Goal: Task Accomplishment & Management: Manage account settings

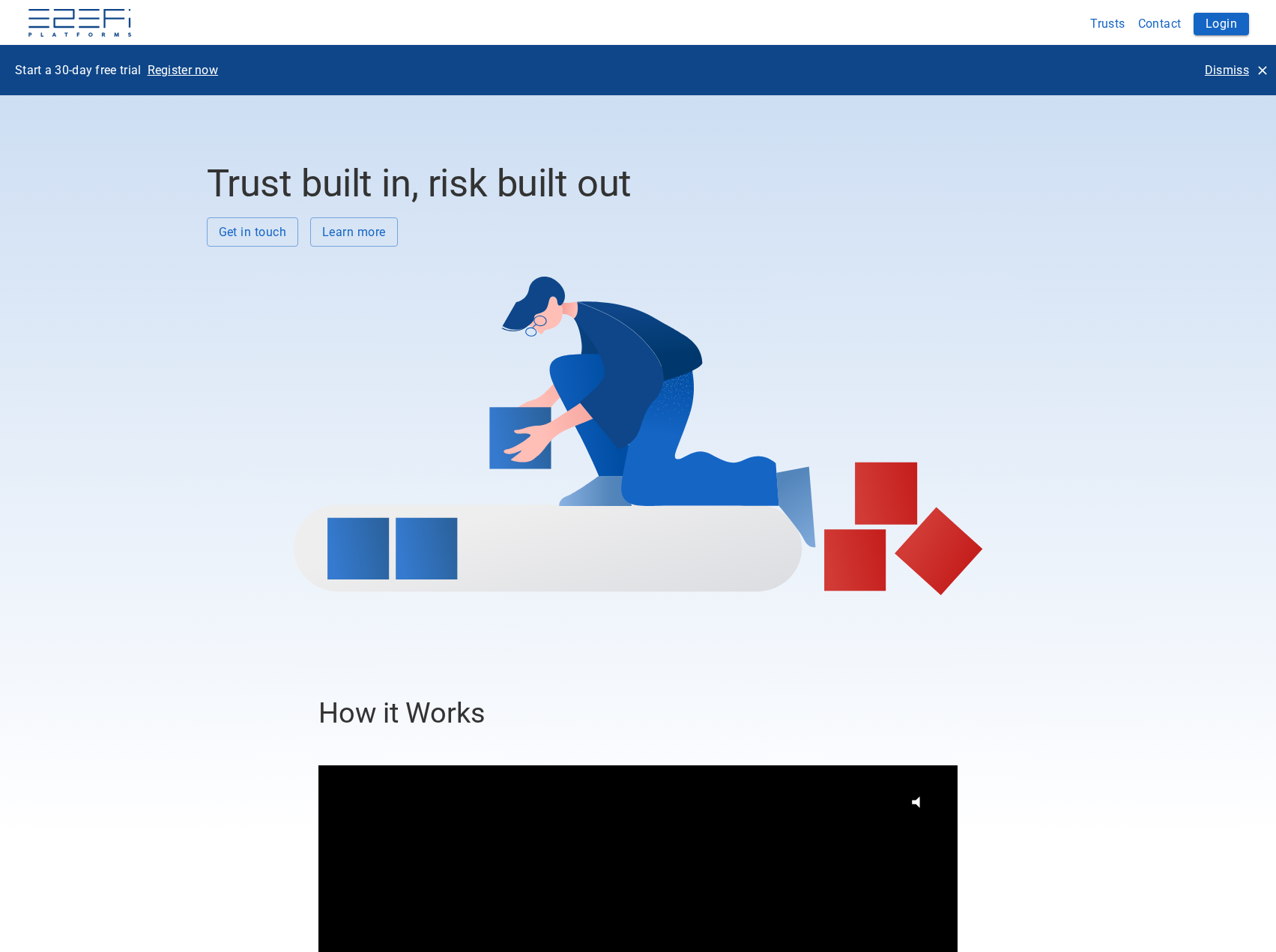
click at [1230, 65] on p "Dismiss" at bounding box center [1227, 69] width 44 height 17
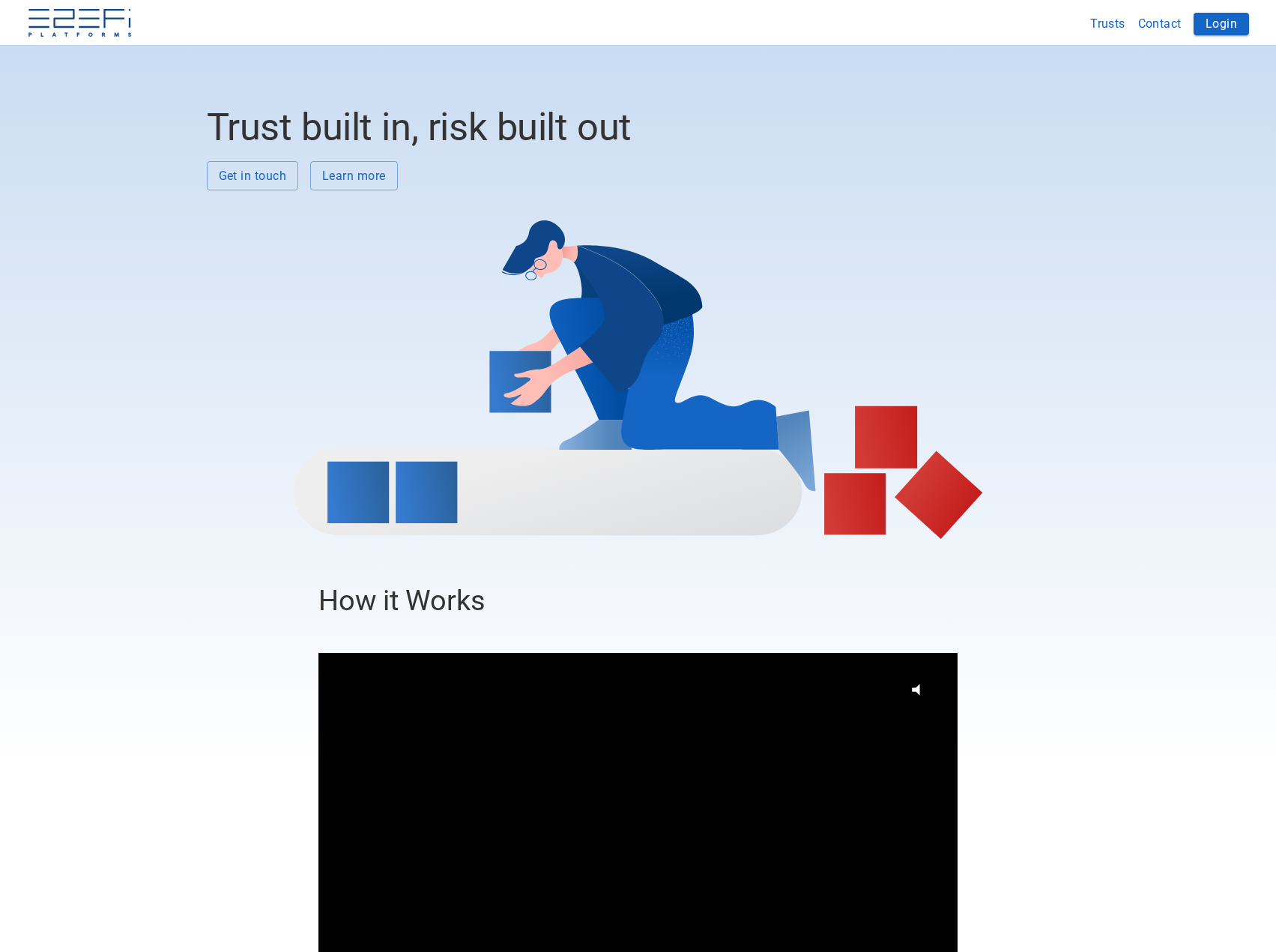
click at [1213, 23] on button "Login" at bounding box center [1221, 24] width 56 height 23
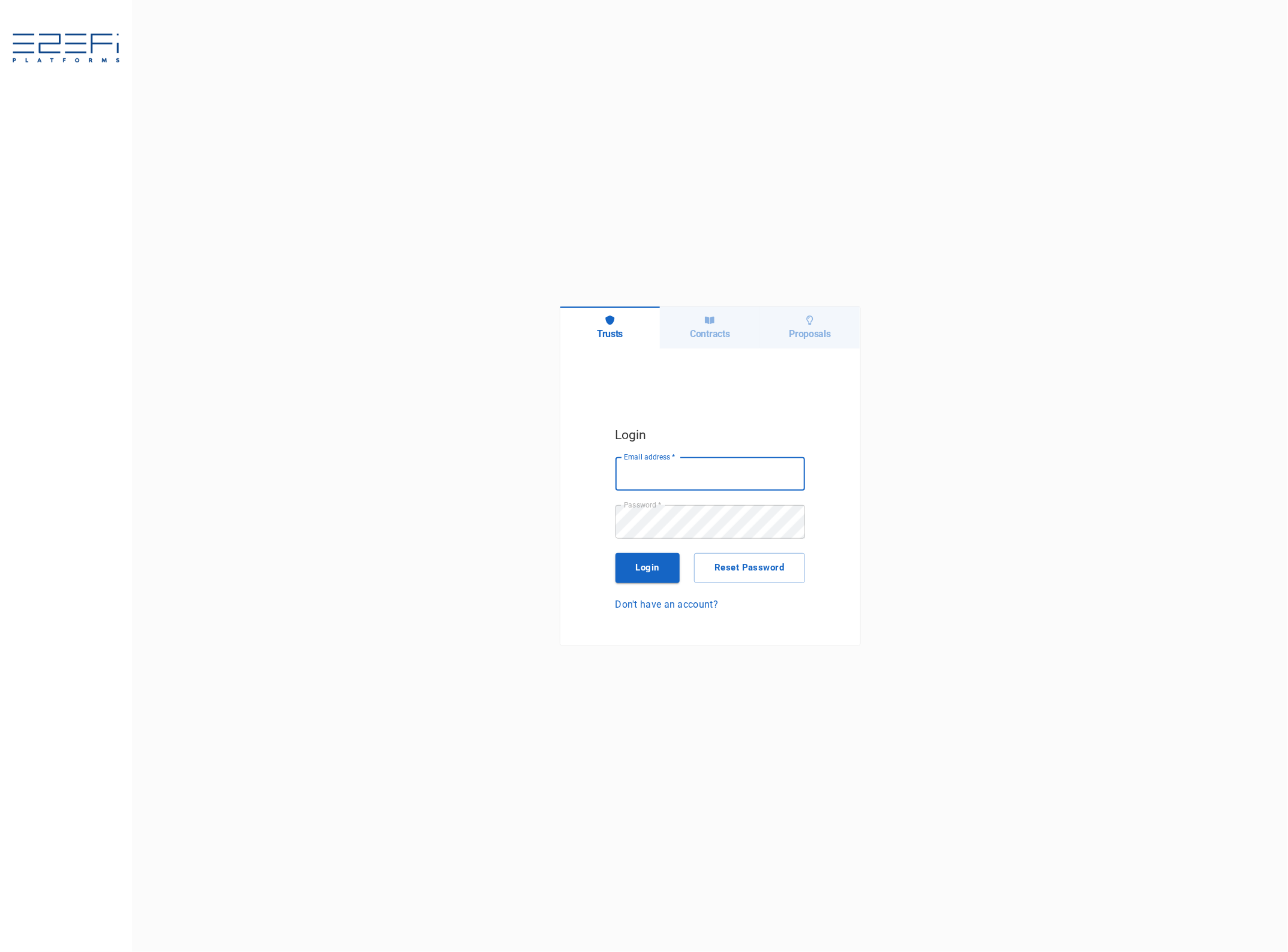
click at [639, 475] on input "Email address   *" at bounding box center [710, 474] width 190 height 34
type input "[EMAIL_ADDRESS][DOMAIN_NAME]"
click at [646, 565] on button "Login" at bounding box center [648, 568] width 65 height 30
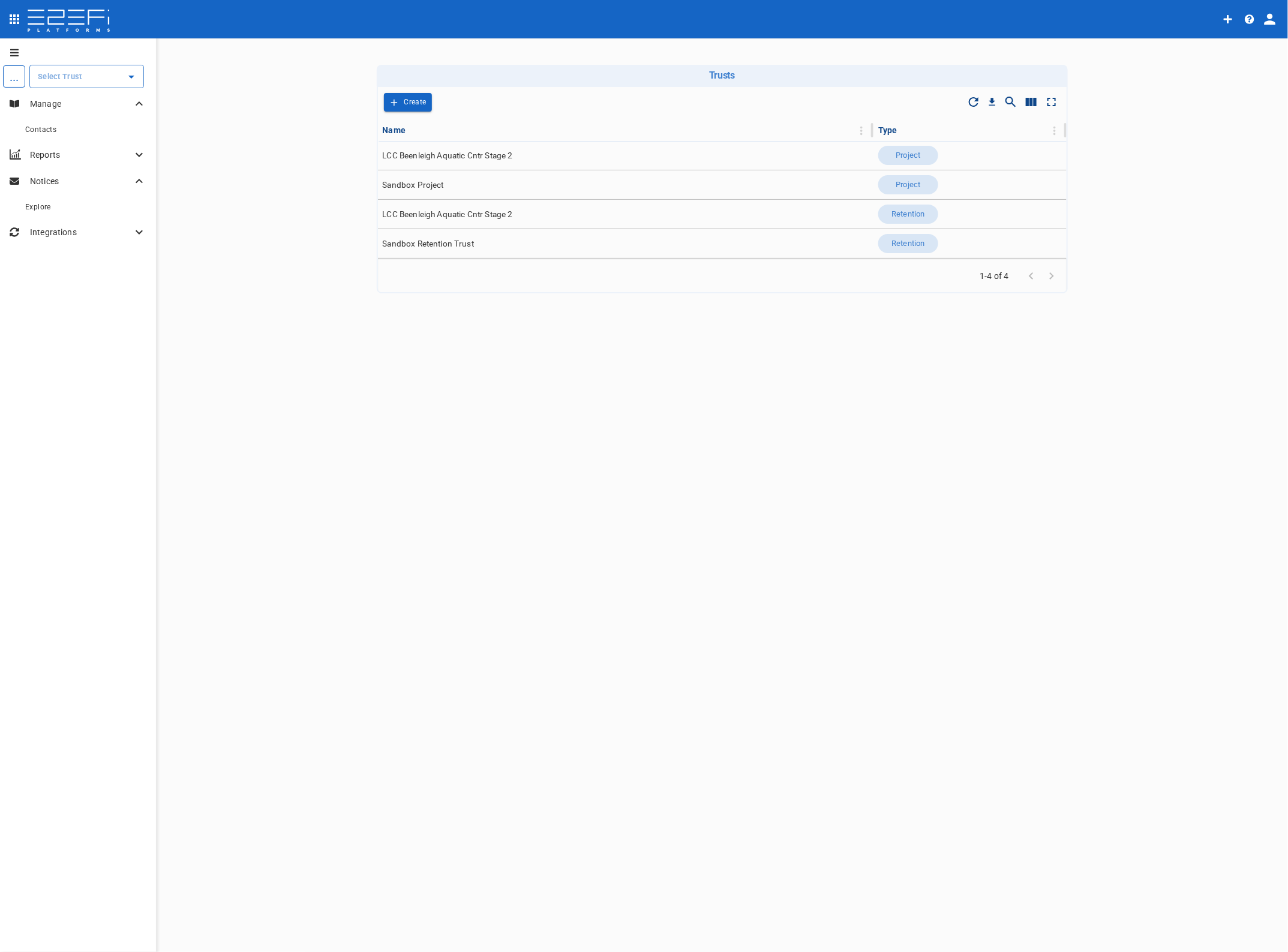
click at [67, 76] on input "text" at bounding box center [77, 77] width 86 height 13
click at [64, 136] on p "LCC Beenleigh A..." at bounding box center [59, 137] width 79 height 14
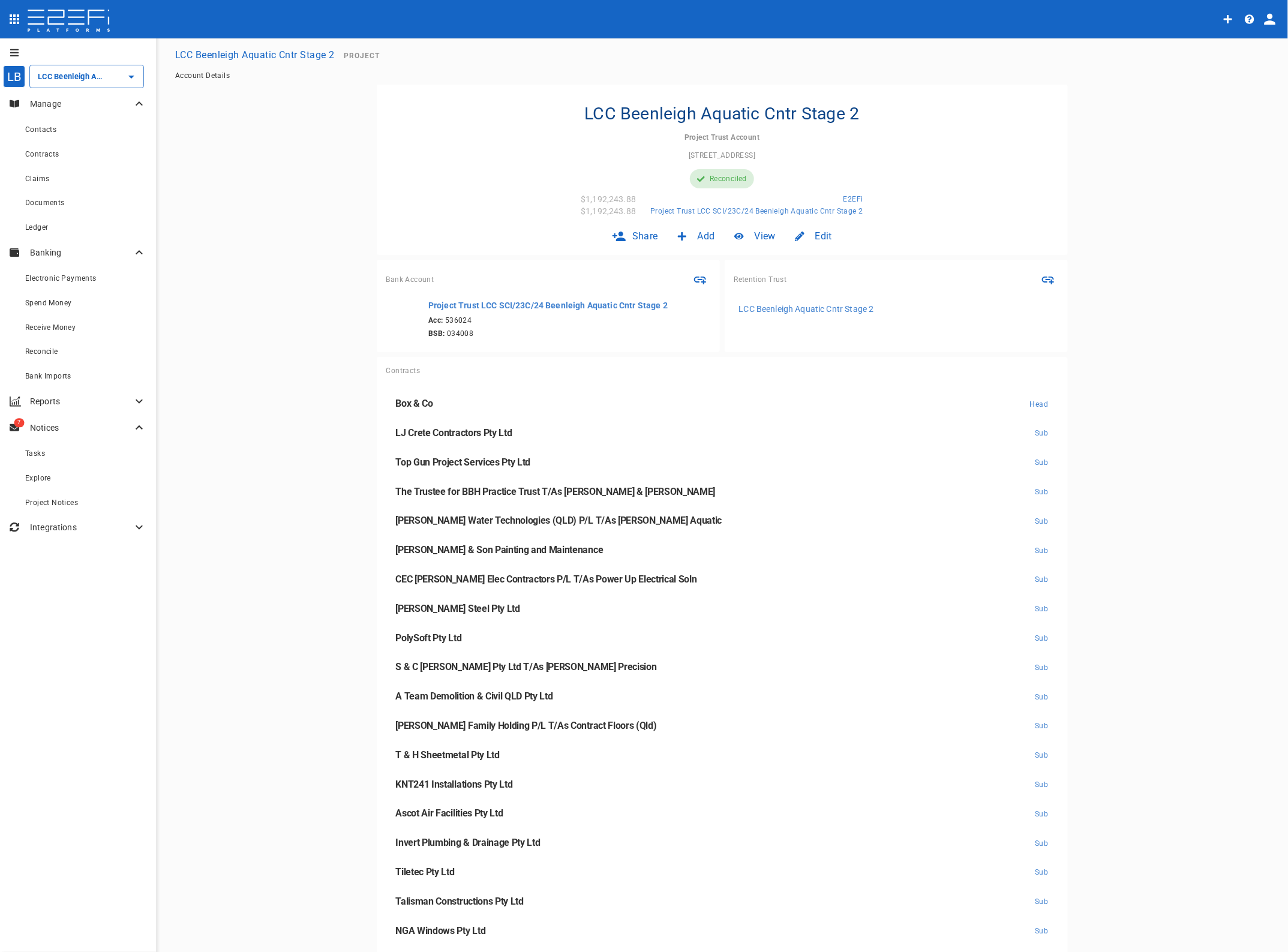
click at [37, 177] on span "Claims" at bounding box center [37, 178] width 24 height 8
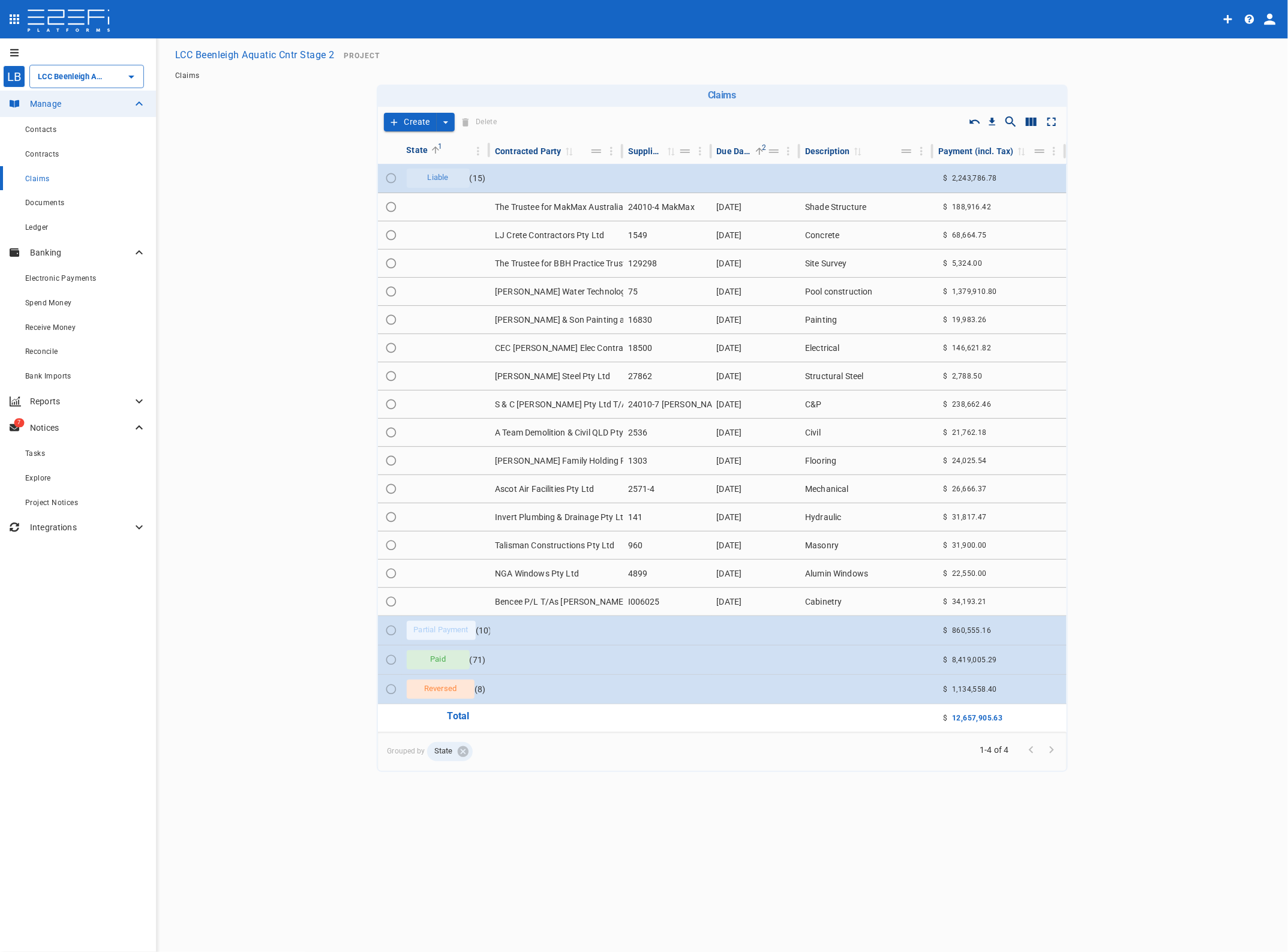
click at [532, 292] on td "[PERSON_NAME] Water Technologies (QLD) P/L T/As [PERSON_NAME] Aquatic" at bounding box center [556, 291] width 133 height 28
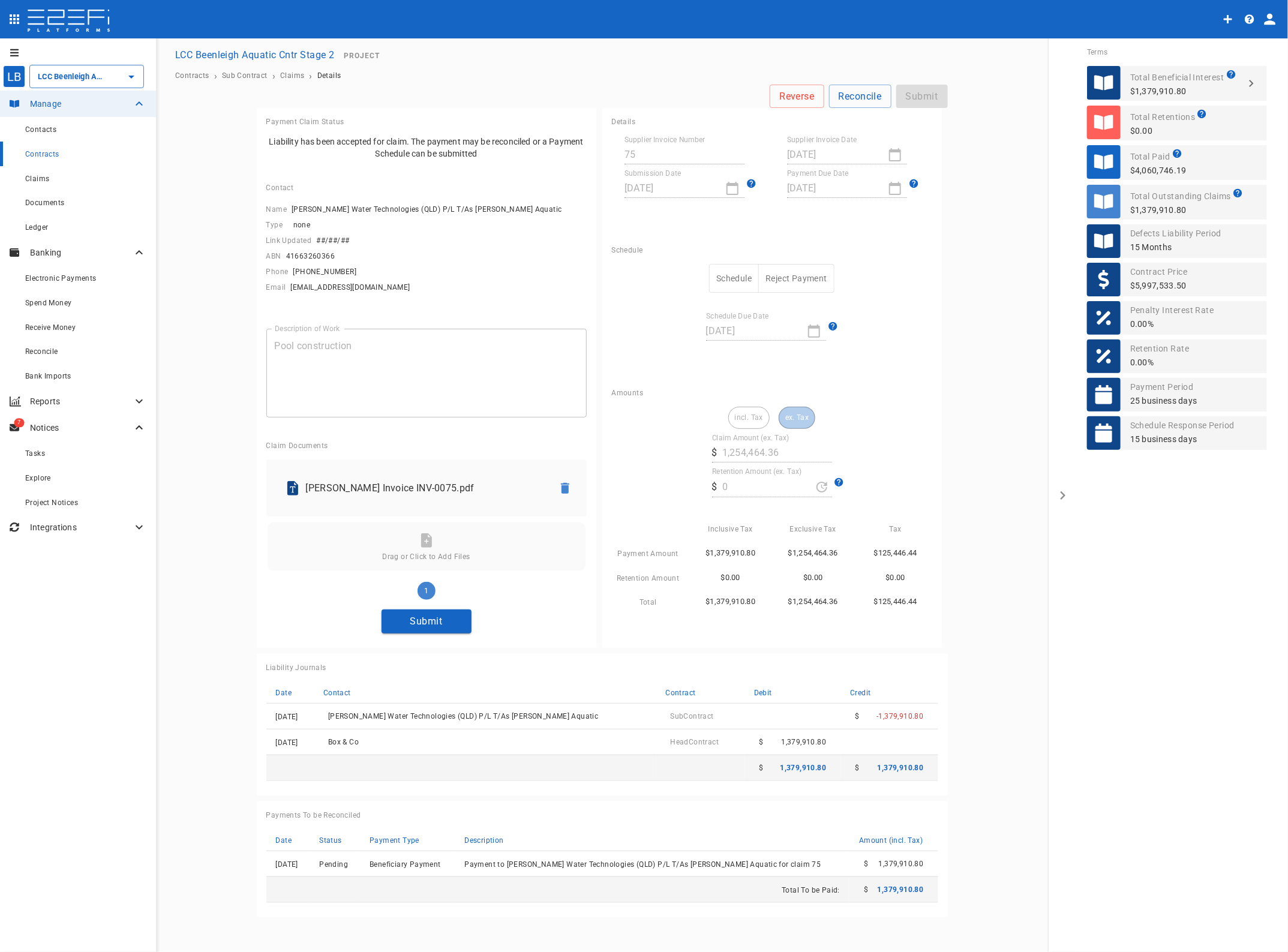
click at [427, 628] on button "Submit" at bounding box center [426, 621] width 90 height 23
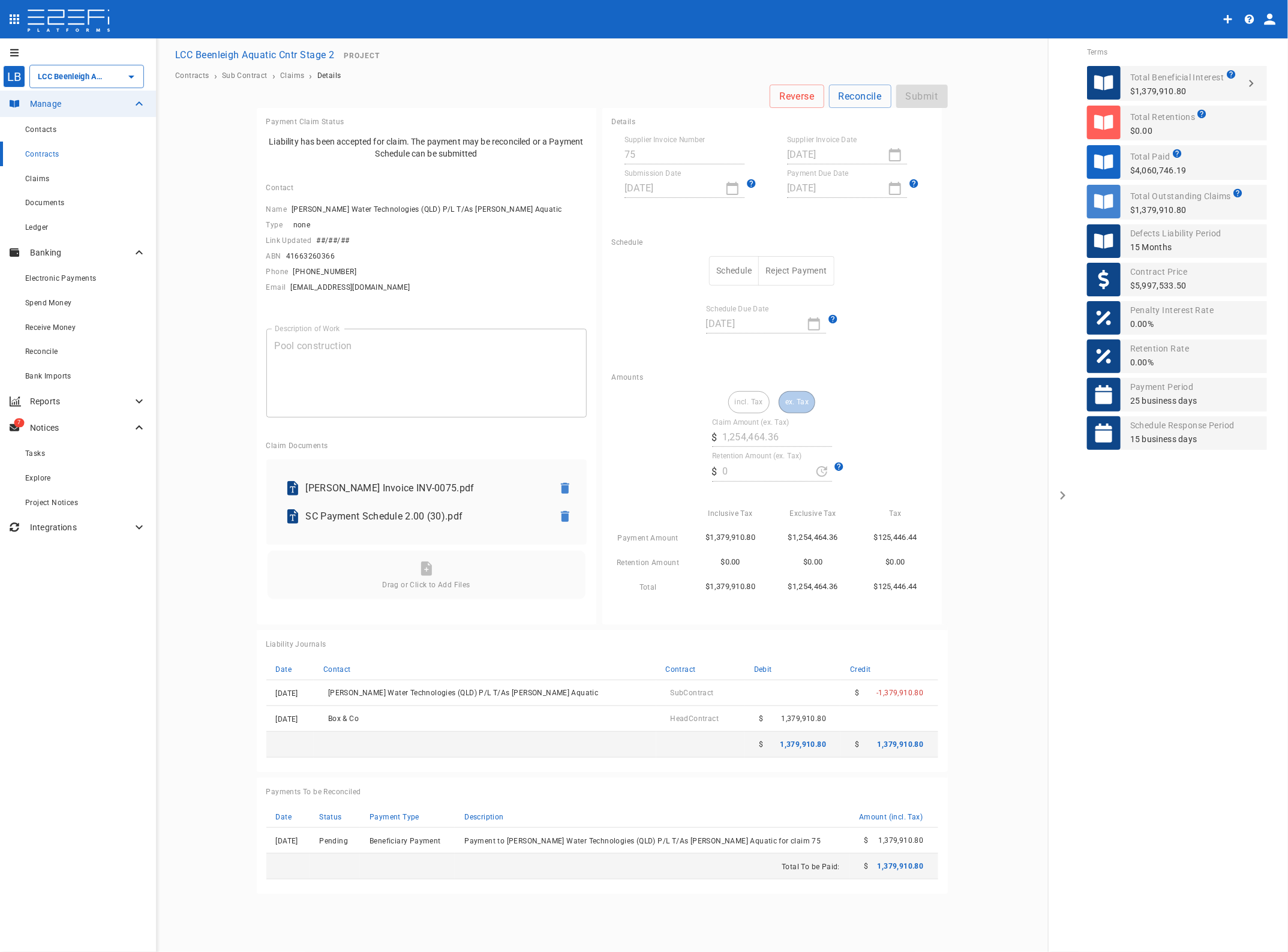
click at [732, 267] on button "Schedule" at bounding box center [734, 271] width 50 height 30
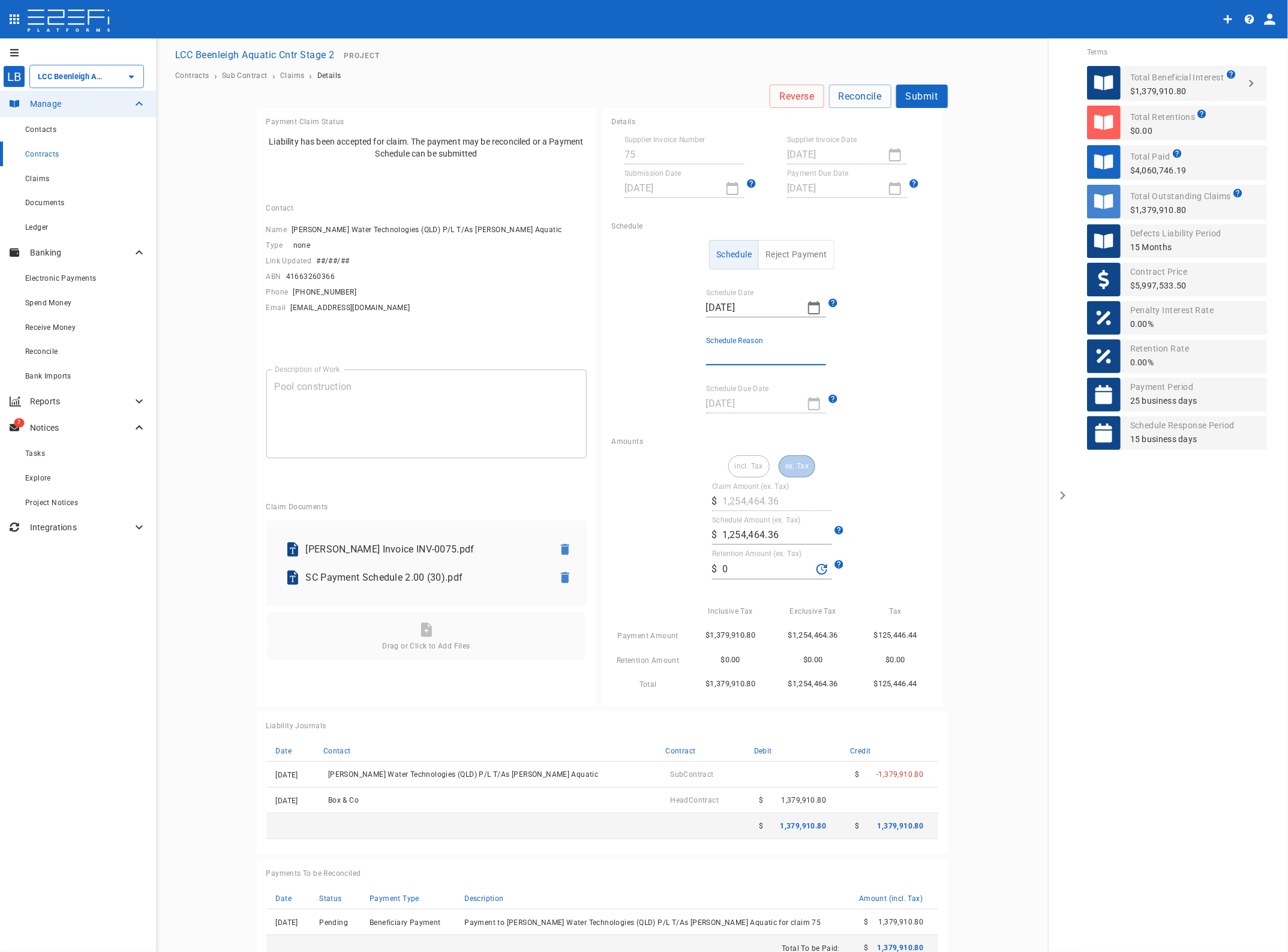
click at [721, 353] on input "Schedule Reason" at bounding box center [766, 356] width 120 height 19
type input "Paid in full"
click at [919, 91] on button "Submit" at bounding box center [922, 96] width 52 height 23
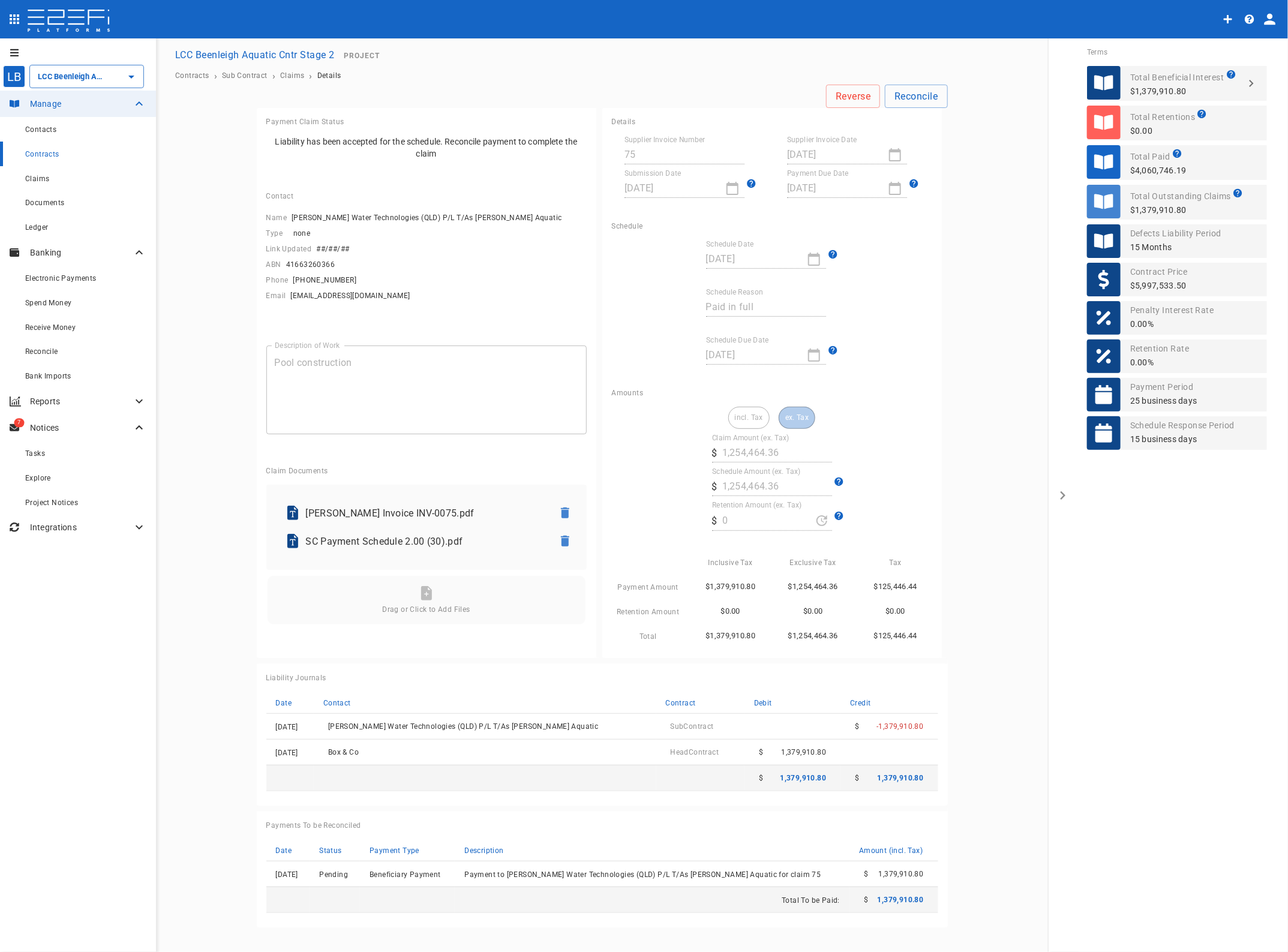
click at [30, 178] on span "Claims" at bounding box center [37, 178] width 24 height 8
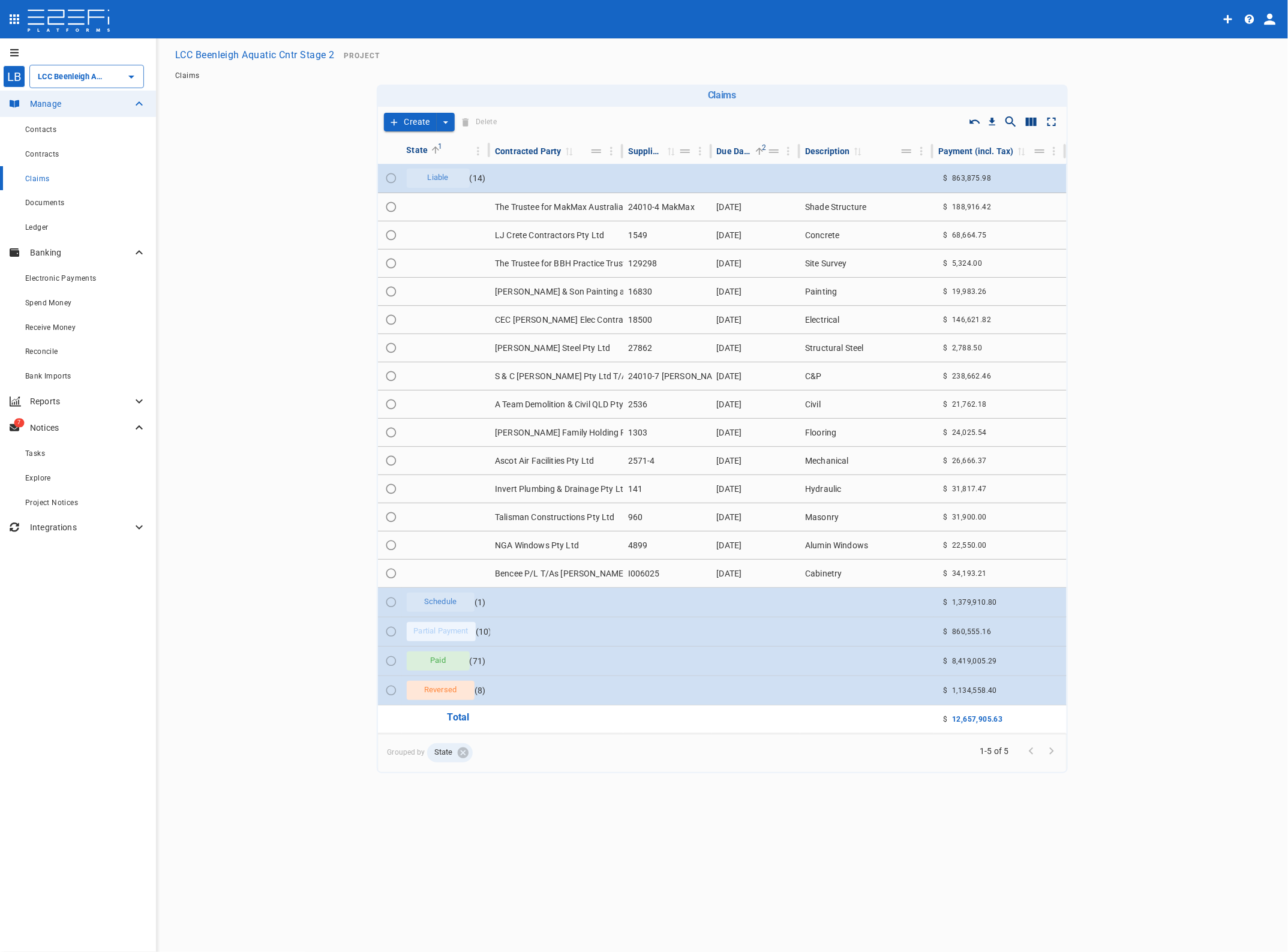
click at [567, 598] on td at bounding box center [556, 602] width 133 height 29
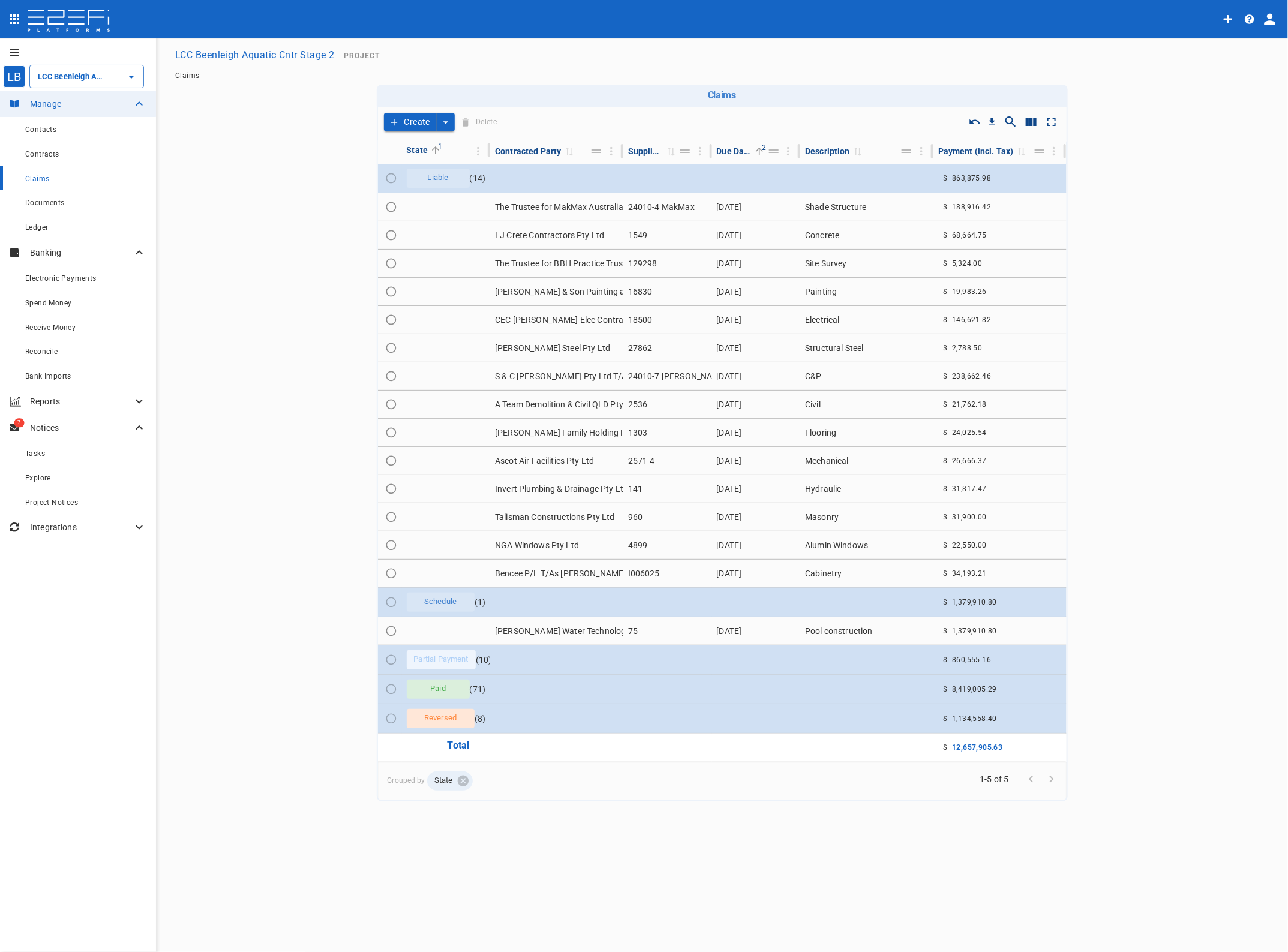
click at [547, 571] on td "Bencee P/L T/As [PERSON_NAME] Detail Cabinet Maker" at bounding box center [556, 573] width 133 height 28
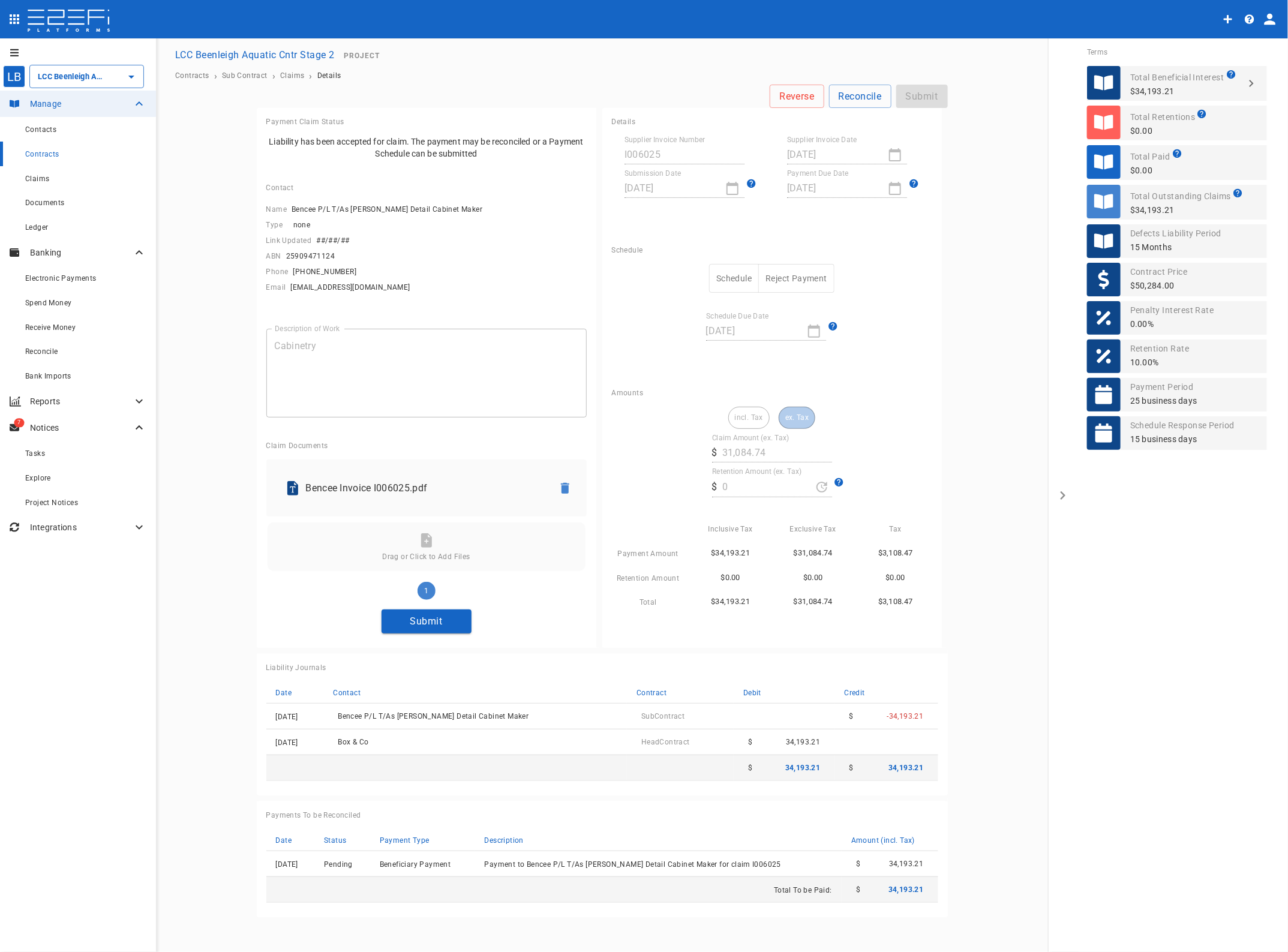
click at [418, 622] on button "Submit" at bounding box center [426, 621] width 90 height 23
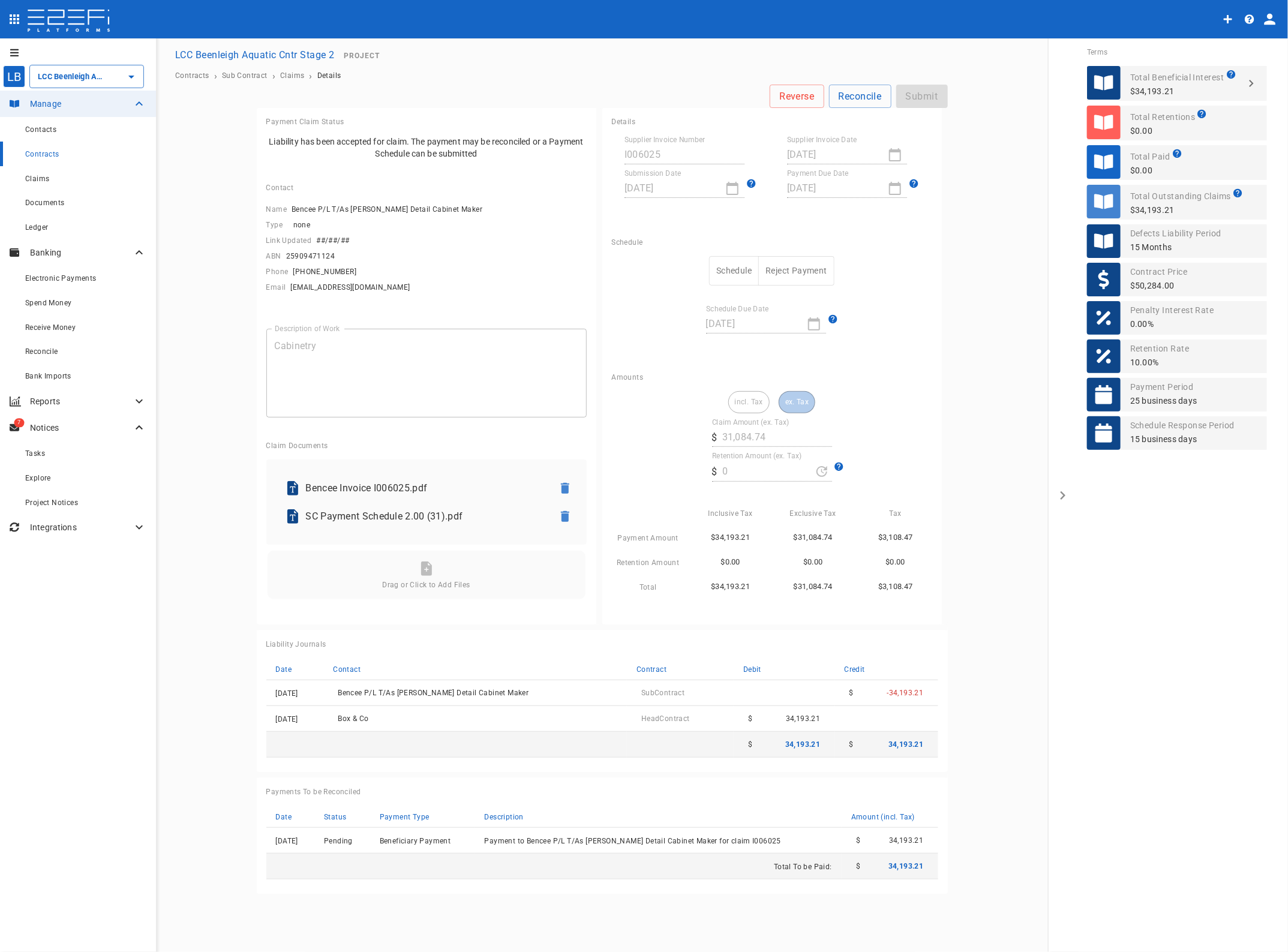
click at [730, 268] on button "Schedule" at bounding box center [734, 271] width 50 height 30
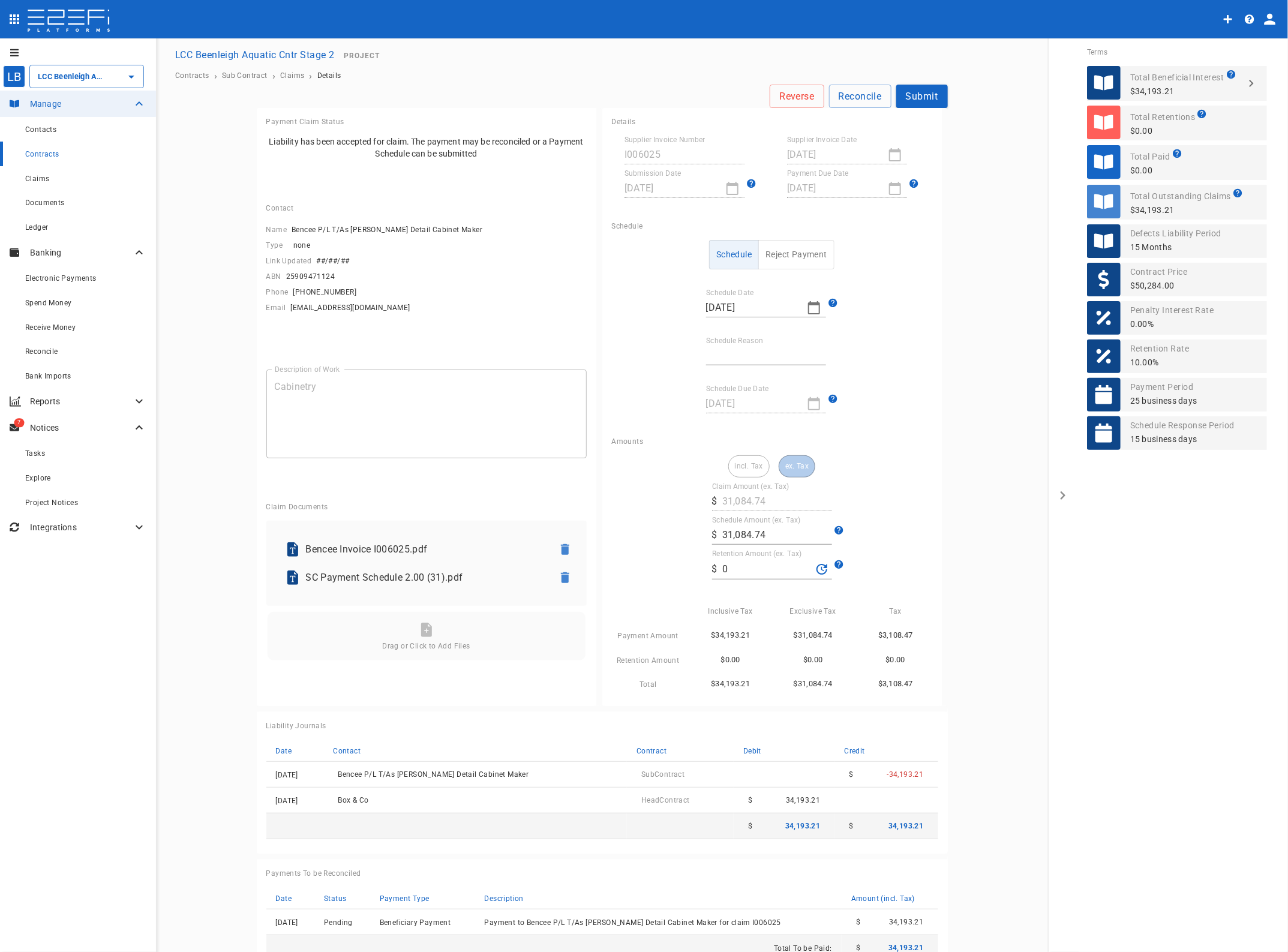
drag, startPoint x: 723, startPoint y: 354, endPoint x: 727, endPoint y: 367, distance: 13.6
click at [723, 354] on input "Schedule Reason" at bounding box center [766, 356] width 120 height 19
type input "Paid in full"
drag, startPoint x: 730, startPoint y: 567, endPoint x: 690, endPoint y: 564, distance: 40.1
click at [690, 564] on div "incl. Tax ex. Tax Claim Amount (ex. Tax) ​ $ 31,084.74 Schedule Amount (ex. Tax…" at bounding box center [772, 574] width 320 height 236
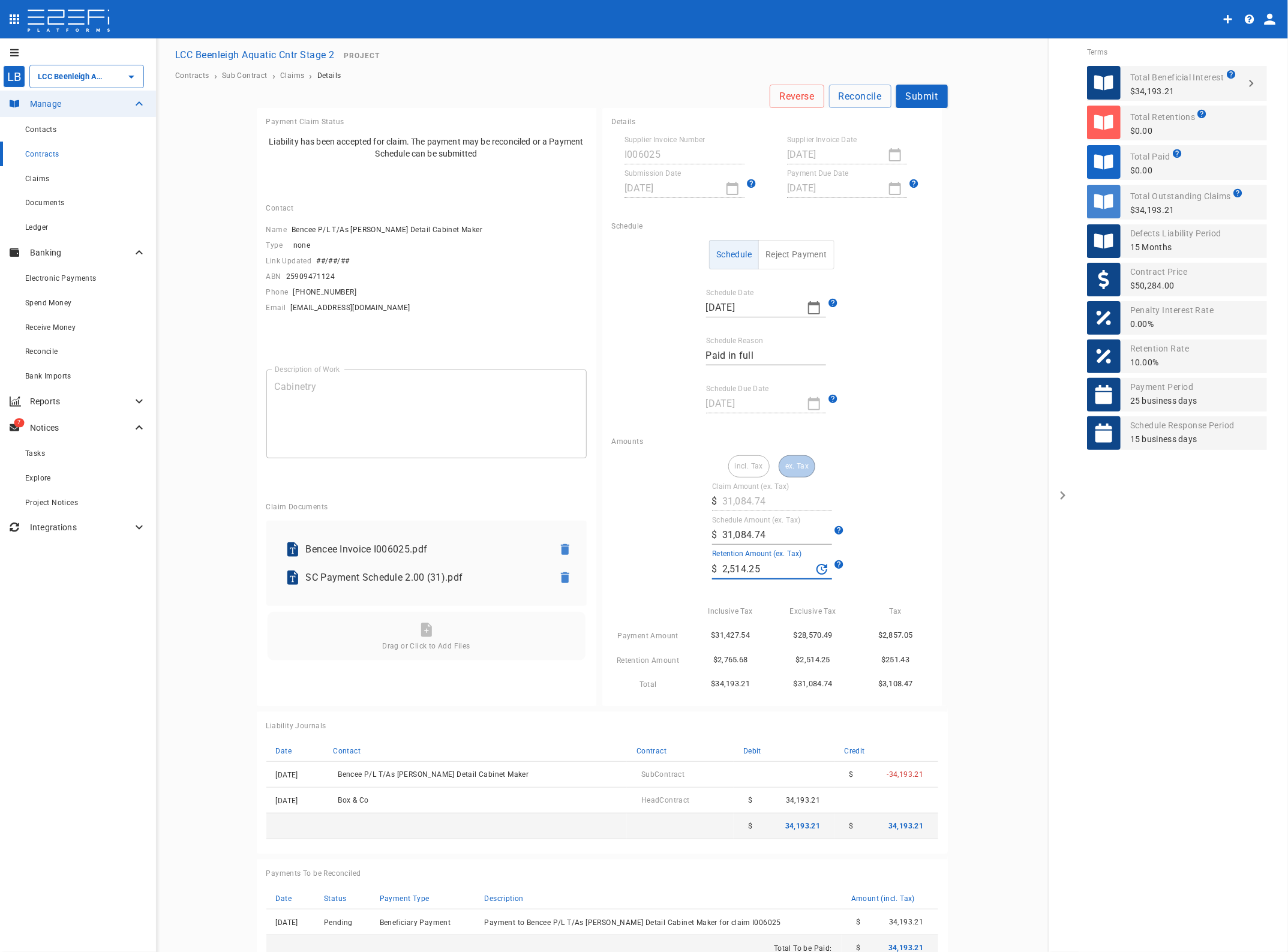
type input "2,514.25"
click at [996, 589] on main "Reverse Reconcile Submit Payment Claim Status Liability has been accepted for c…" at bounding box center [602, 530] width 863 height 891
click at [914, 97] on button "Submit" at bounding box center [922, 96] width 52 height 23
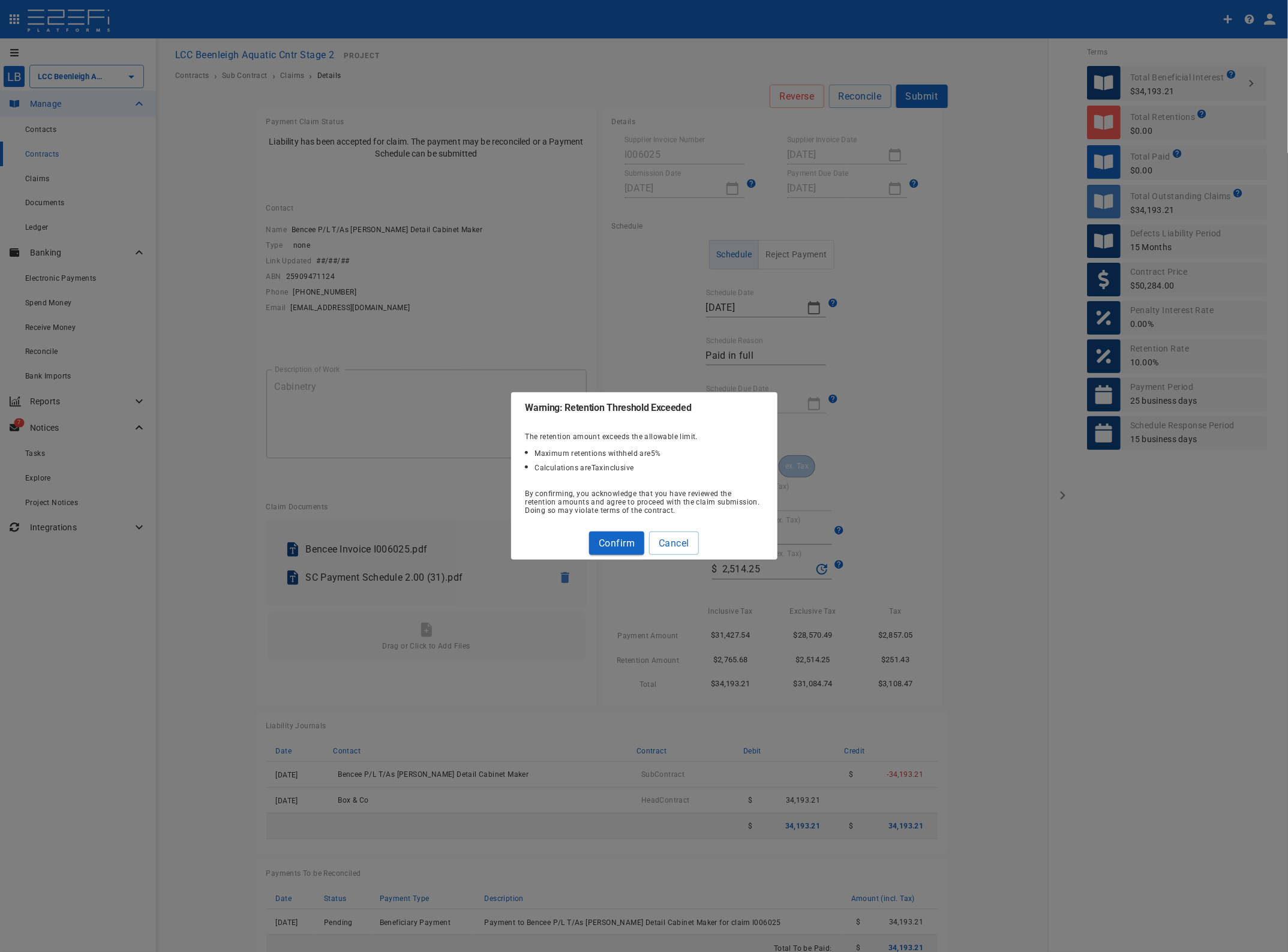
click at [628, 540] on button "Confirm" at bounding box center [617, 543] width 55 height 23
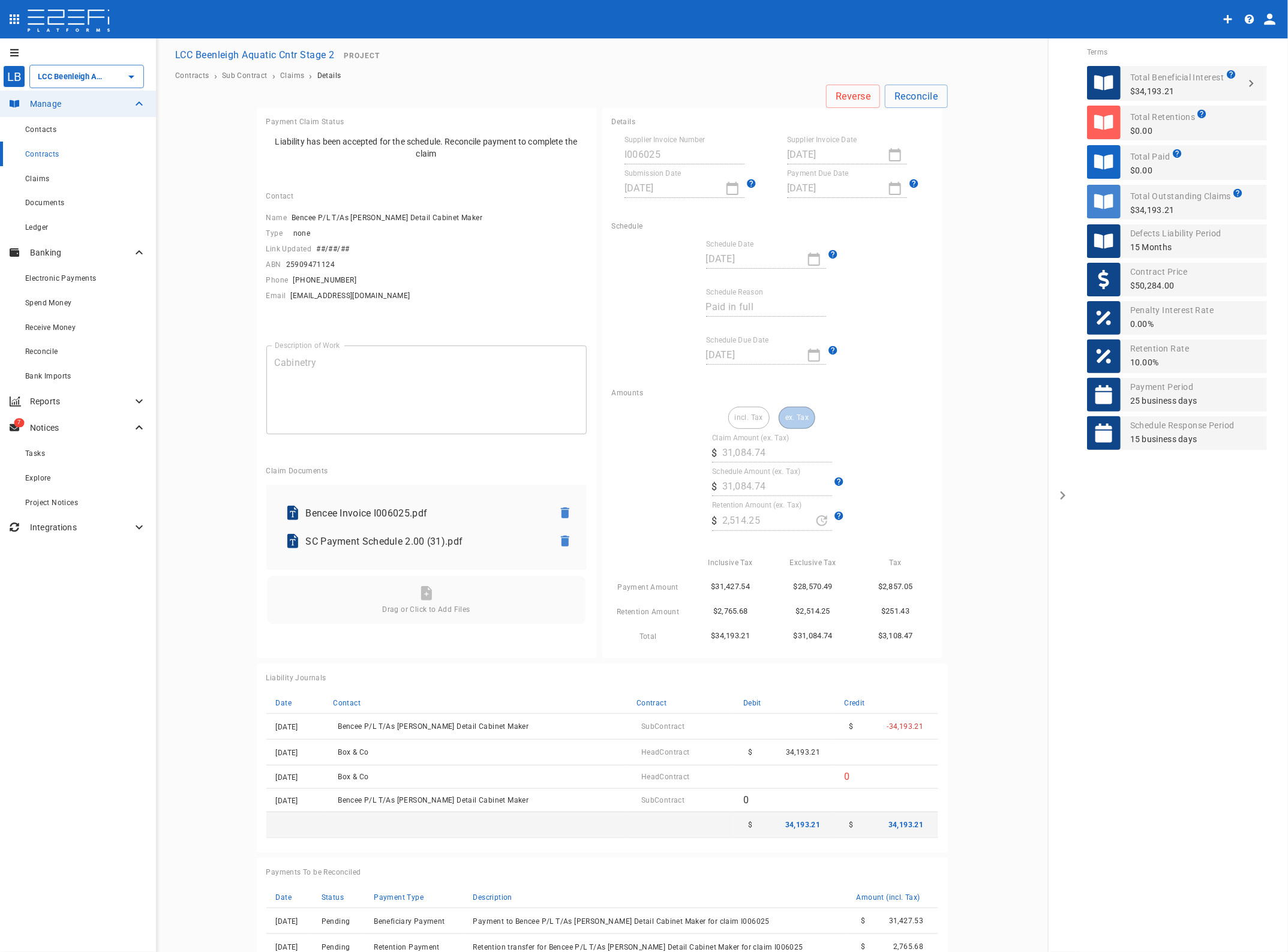
click at [35, 176] on span "Claims" at bounding box center [37, 178] width 24 height 8
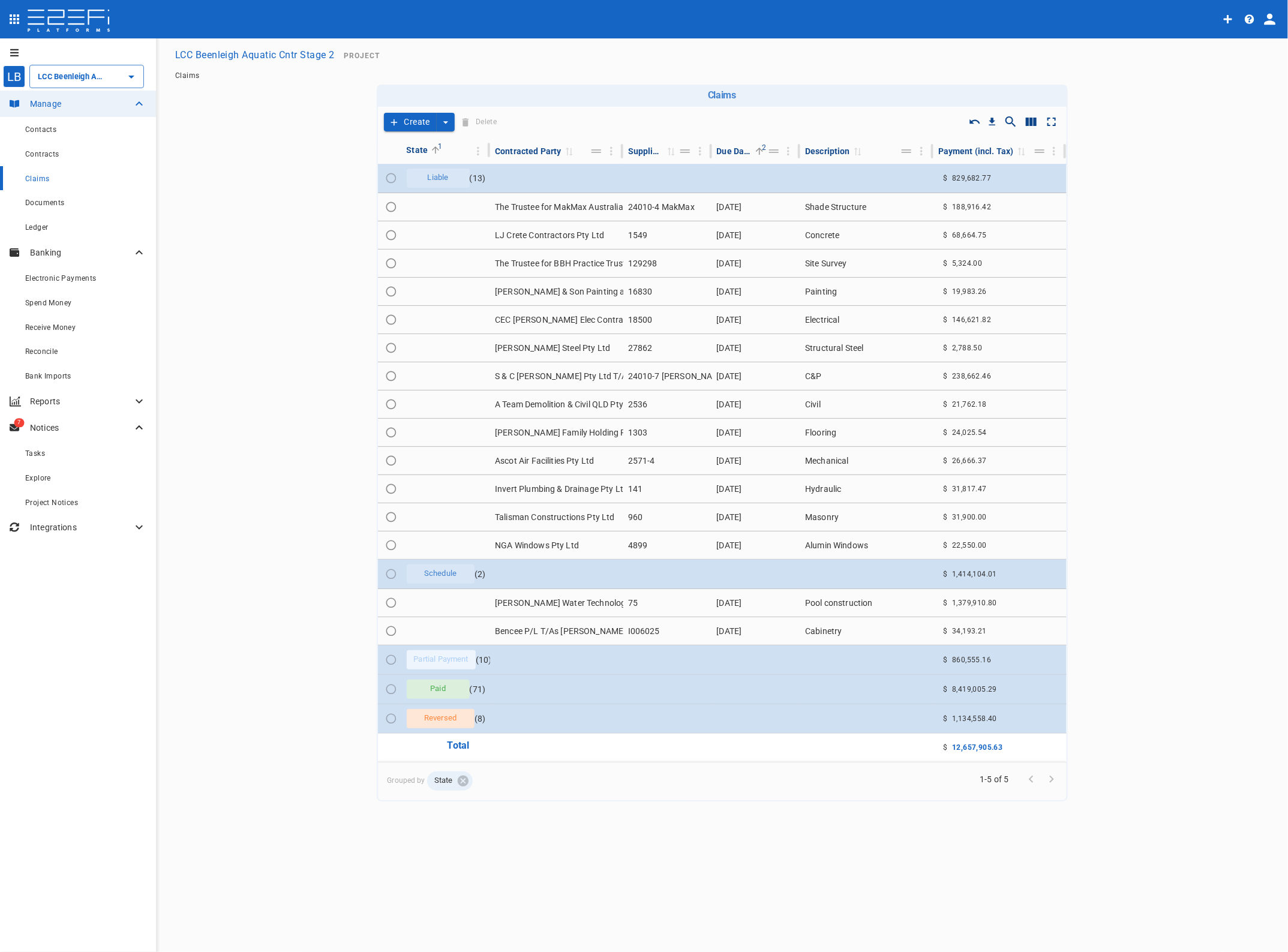
click at [545, 631] on td "Bencee P/L T/As [PERSON_NAME] Detail Cabinet Maker" at bounding box center [556, 631] width 133 height 28
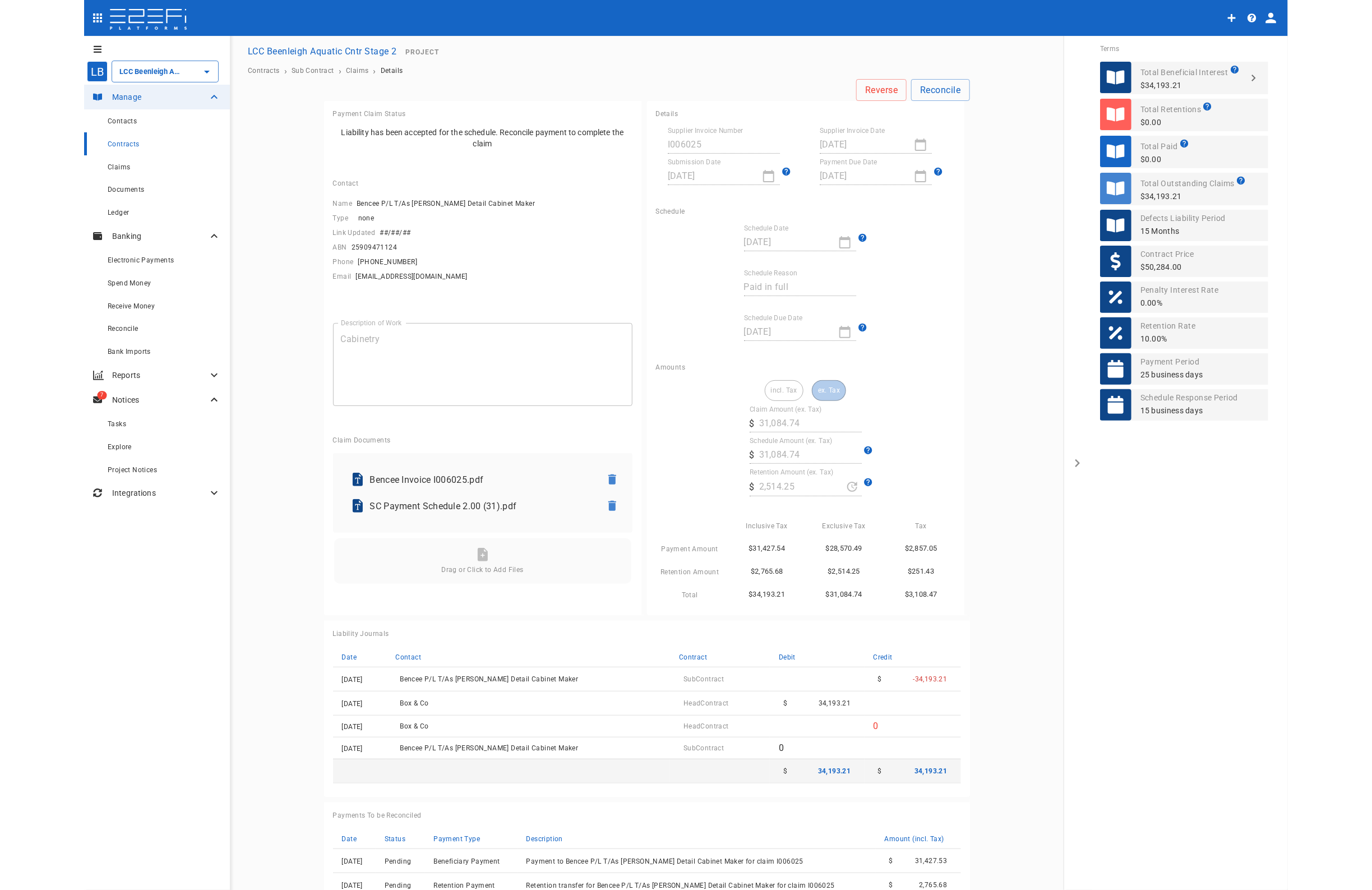
scroll to position [58, 0]
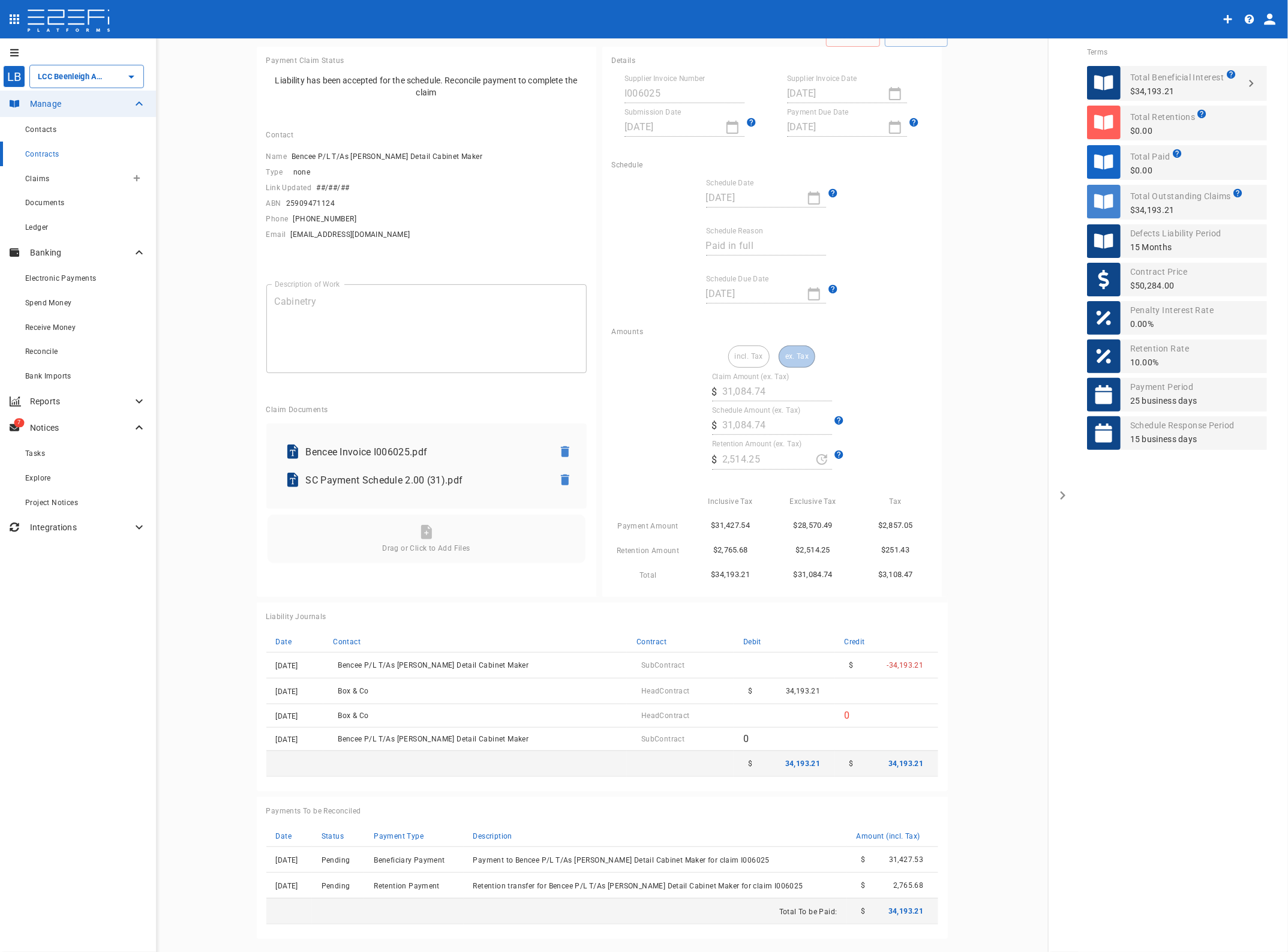
click at [39, 176] on span "Claims" at bounding box center [37, 178] width 24 height 8
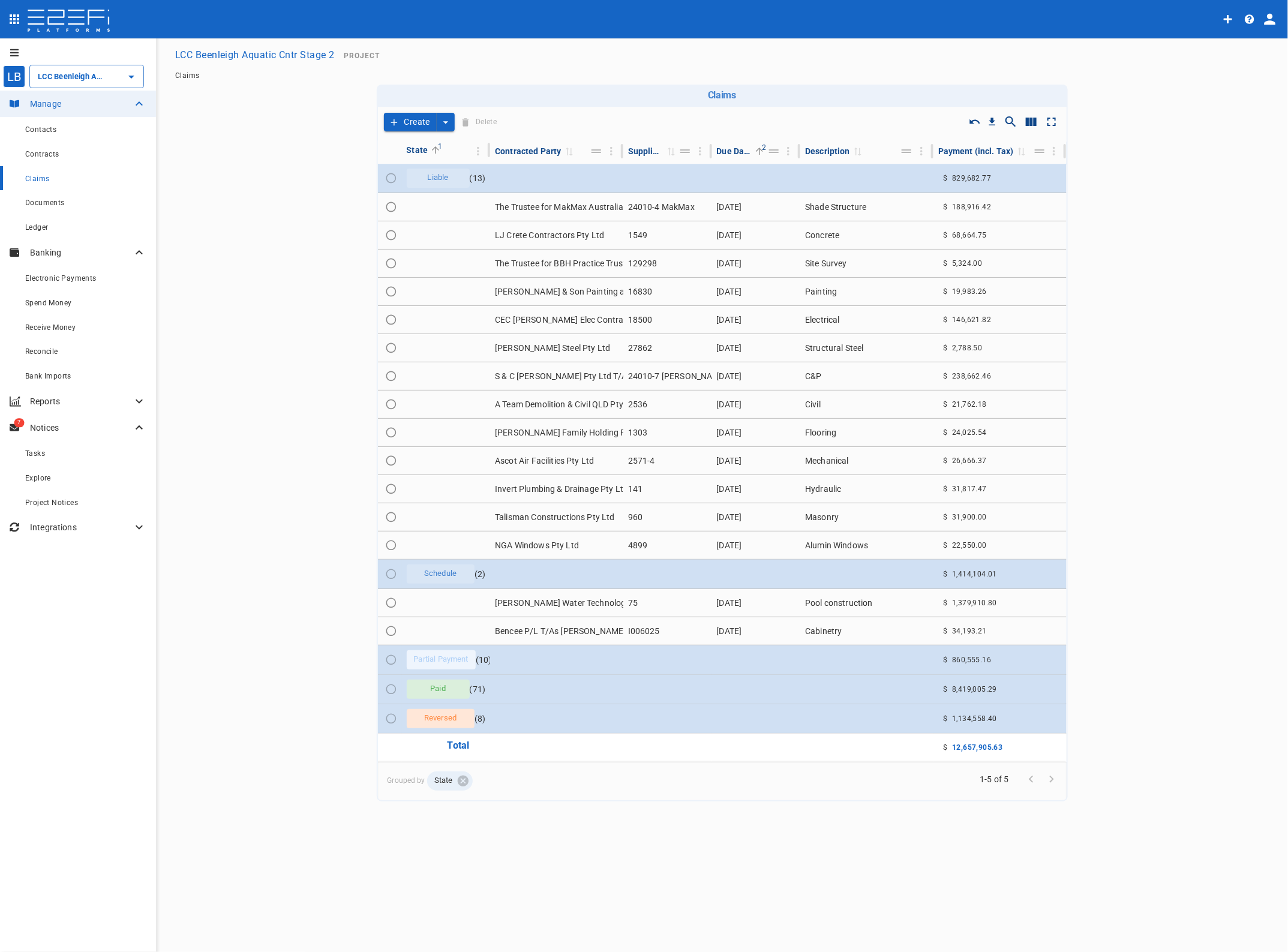
click at [553, 205] on td "The Trustee for MakMax Australia Unit Trust T/As MakMax Aust" at bounding box center [556, 207] width 133 height 28
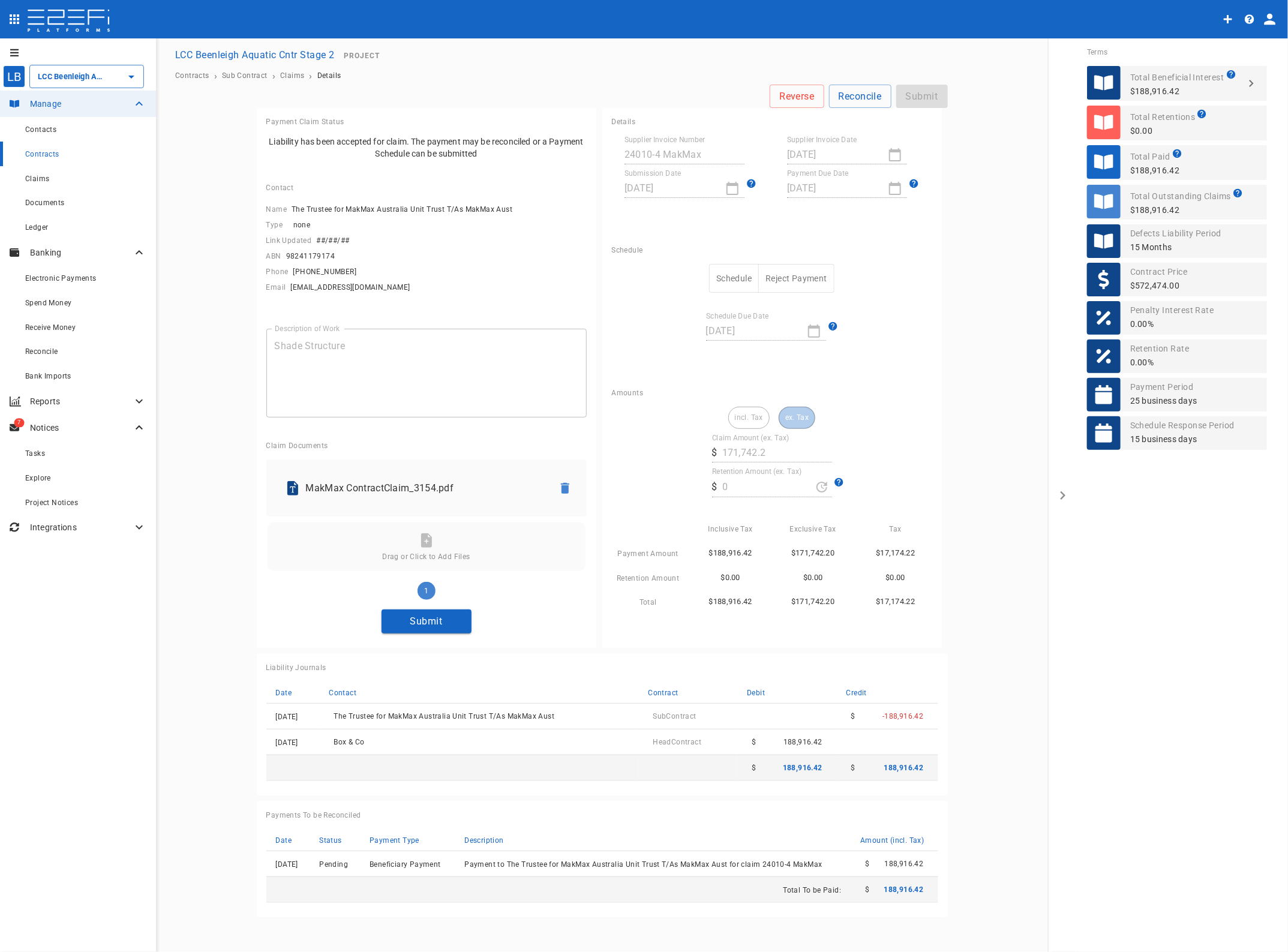
click at [414, 616] on button "Submit" at bounding box center [426, 621] width 90 height 23
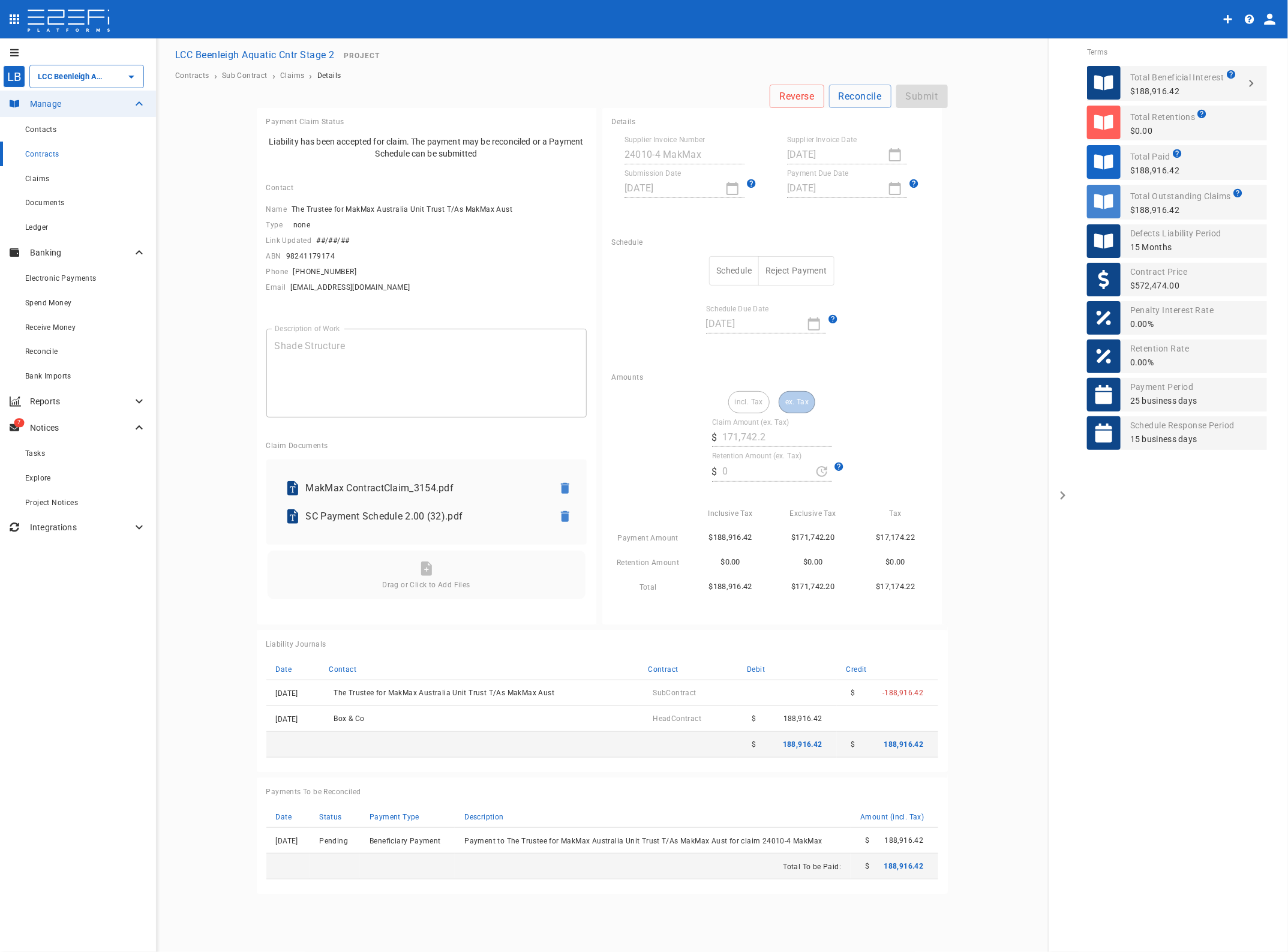
click at [736, 270] on button "Schedule" at bounding box center [734, 271] width 50 height 30
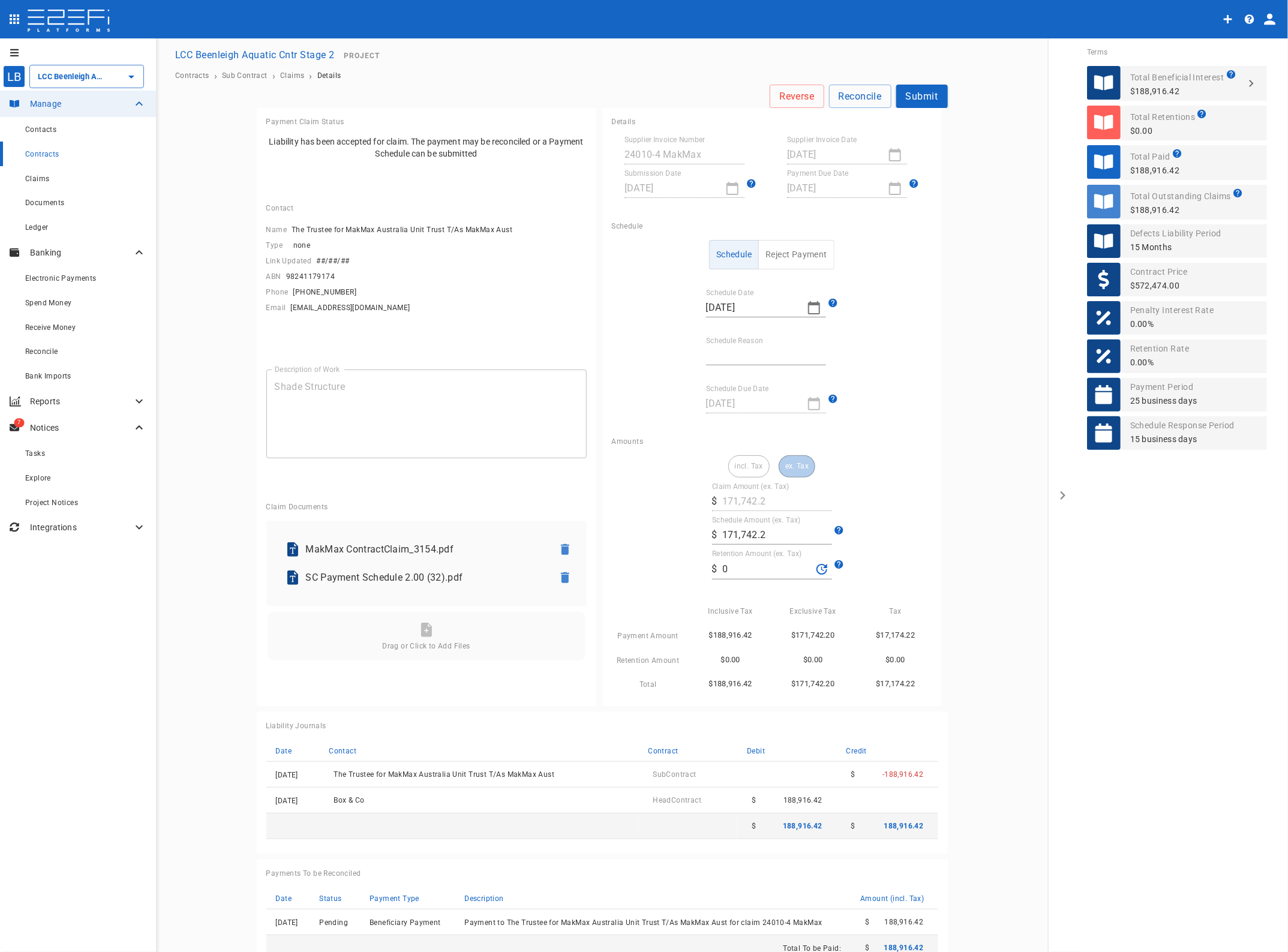
click at [718, 353] on input "Schedule Reason" at bounding box center [766, 356] width 120 height 19
type input "Paid in full"
click at [915, 88] on button "Submit" at bounding box center [922, 96] width 52 height 23
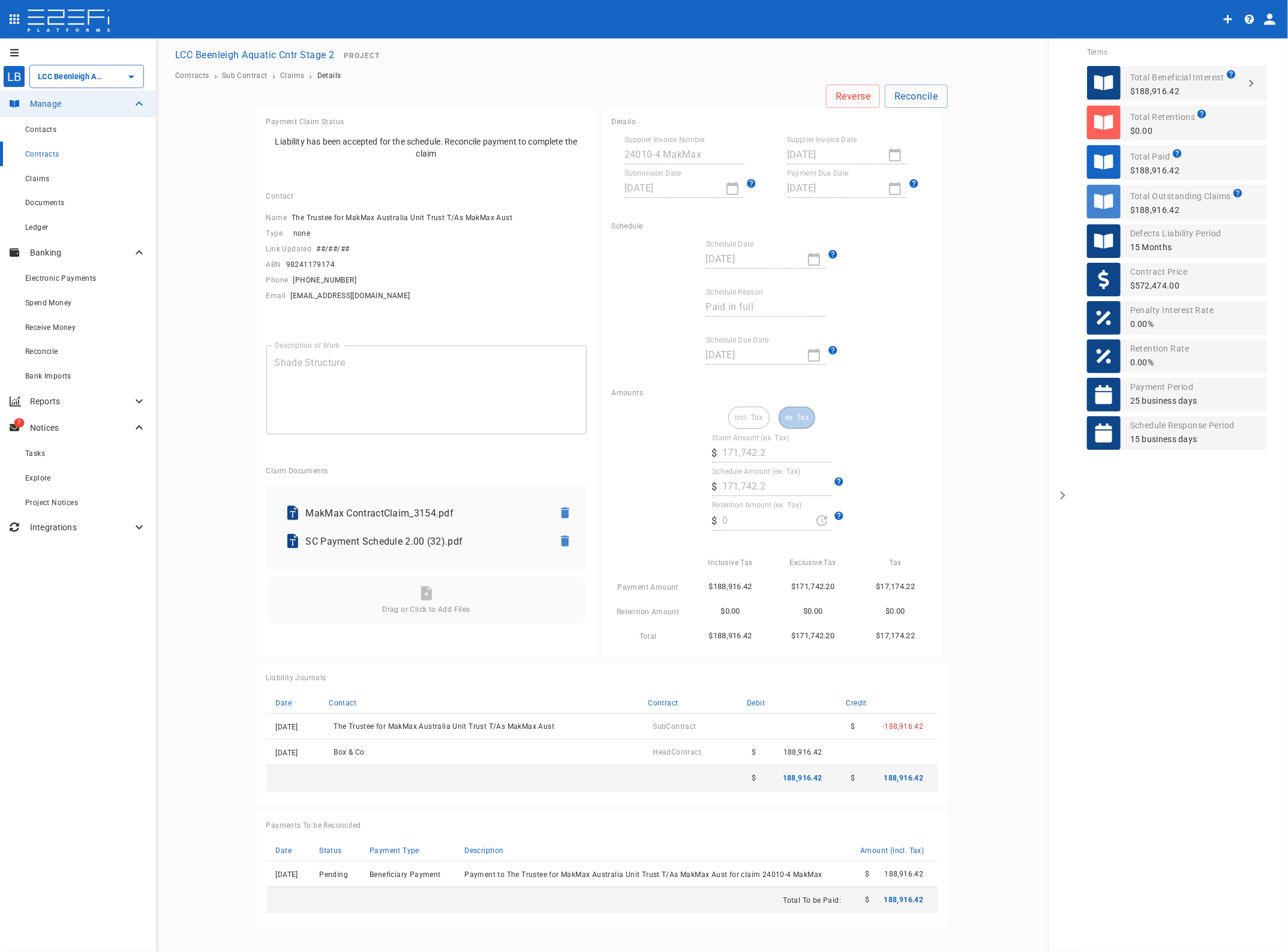
click at [32, 177] on span "Claims" at bounding box center [37, 178] width 24 height 8
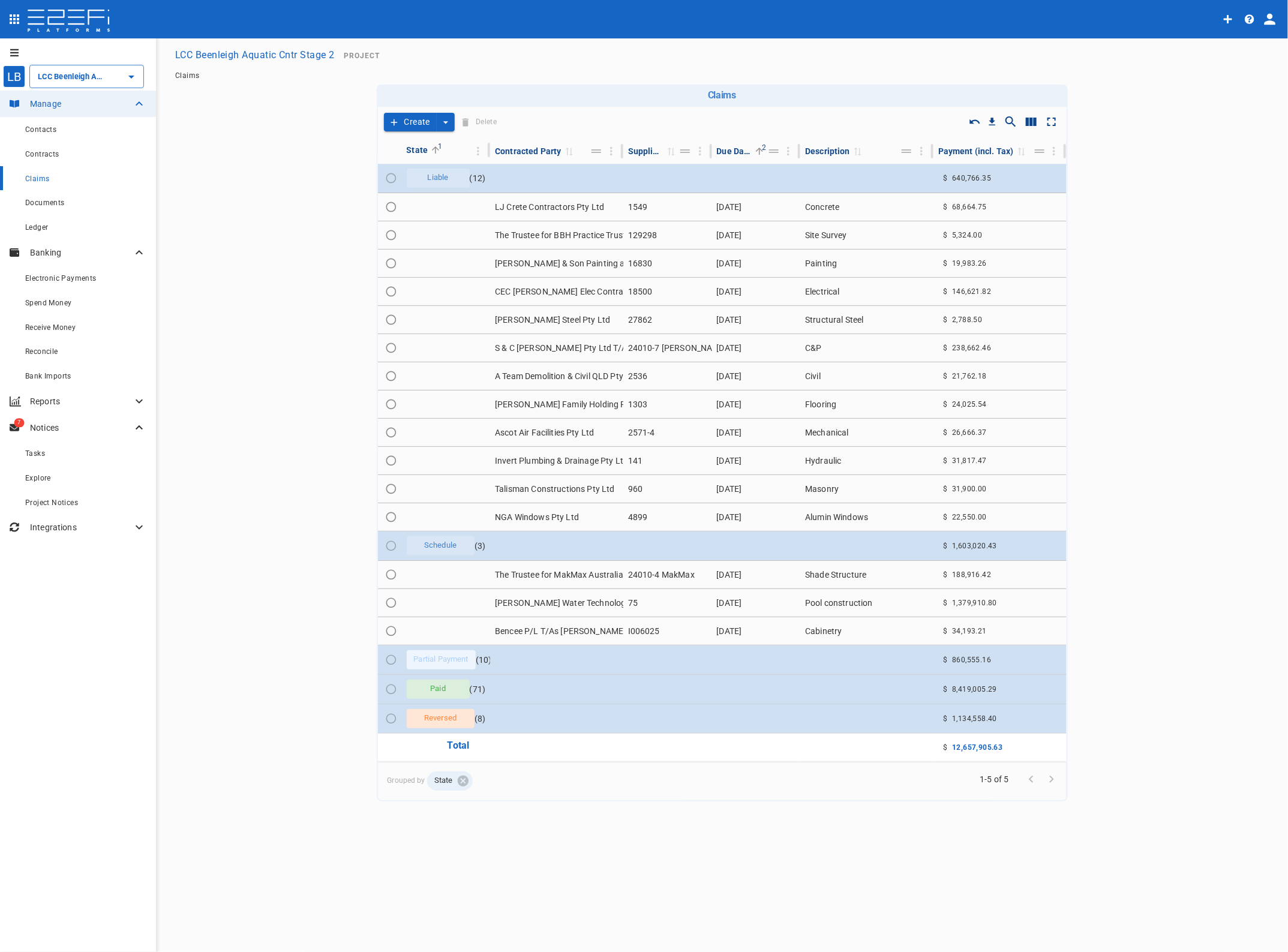
click at [540, 261] on td "[PERSON_NAME] & Son Painting and Maintenance" at bounding box center [556, 263] width 133 height 28
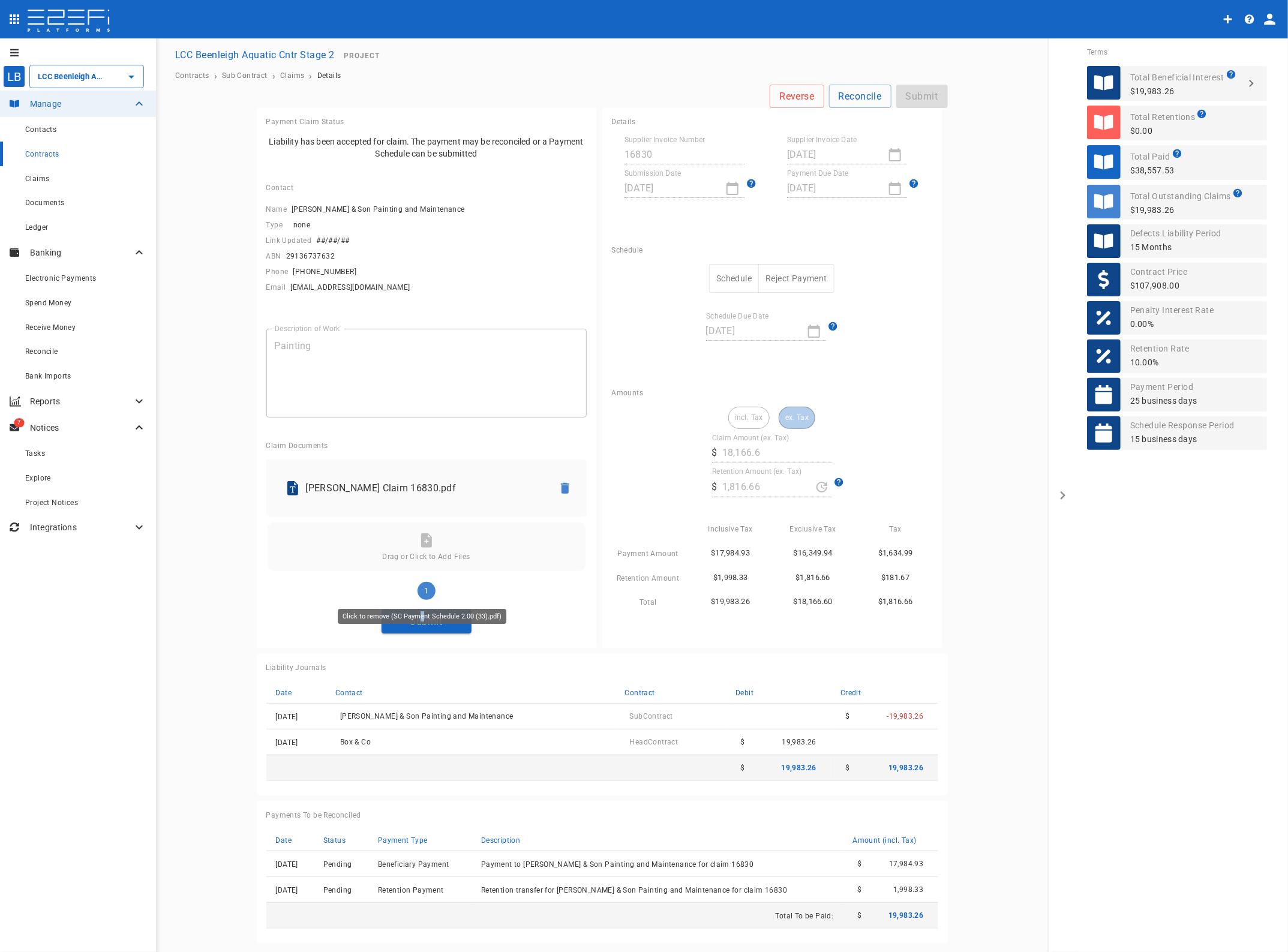
click at [421, 625] on div "Click to remove (SC Payment Schedule 2.00 (33).pdf)" at bounding box center [421, 613] width 171 height 25
click at [421, 625] on button "Submit" at bounding box center [426, 621] width 90 height 23
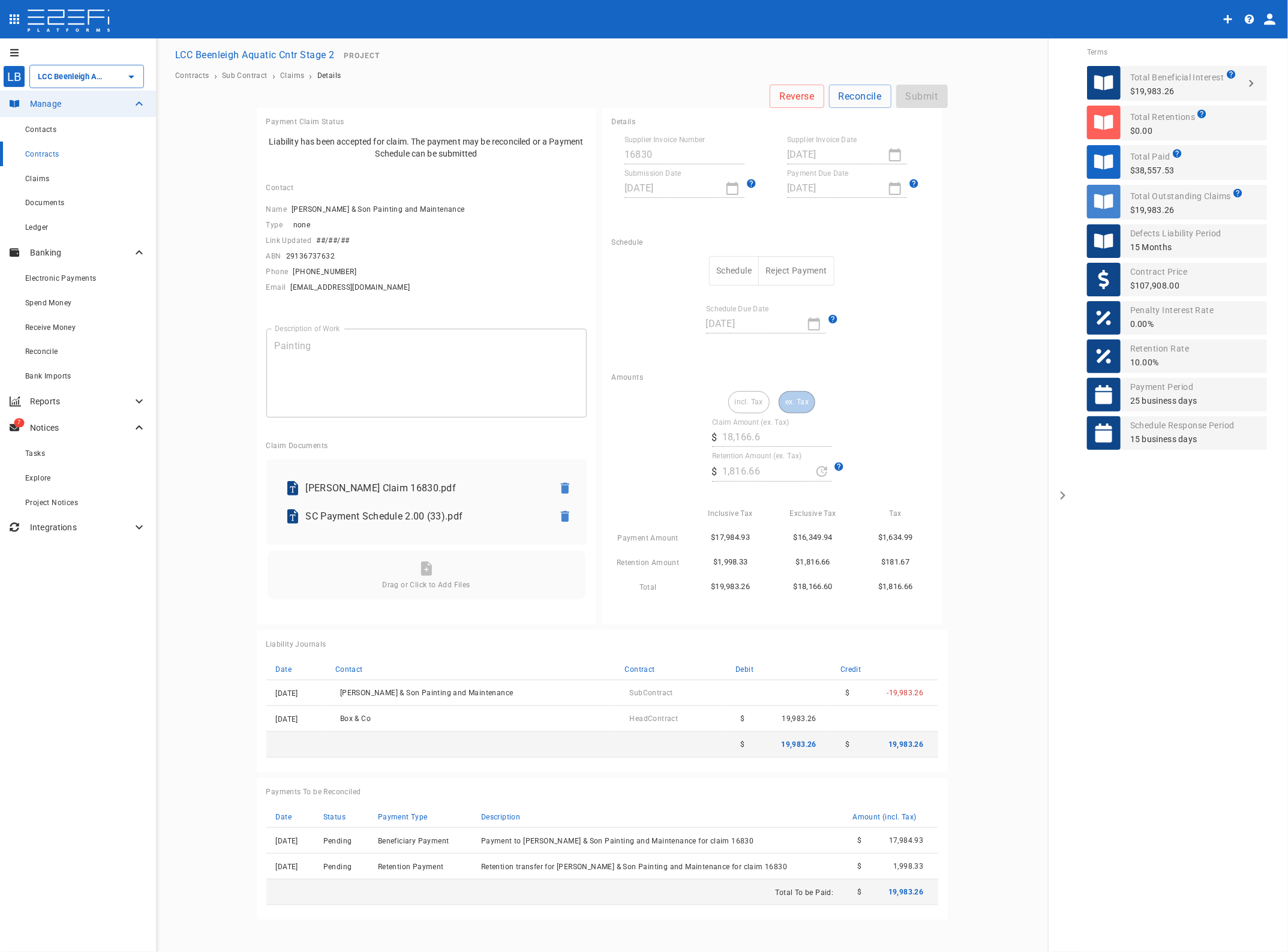
click at [742, 270] on button "Schedule" at bounding box center [734, 271] width 50 height 30
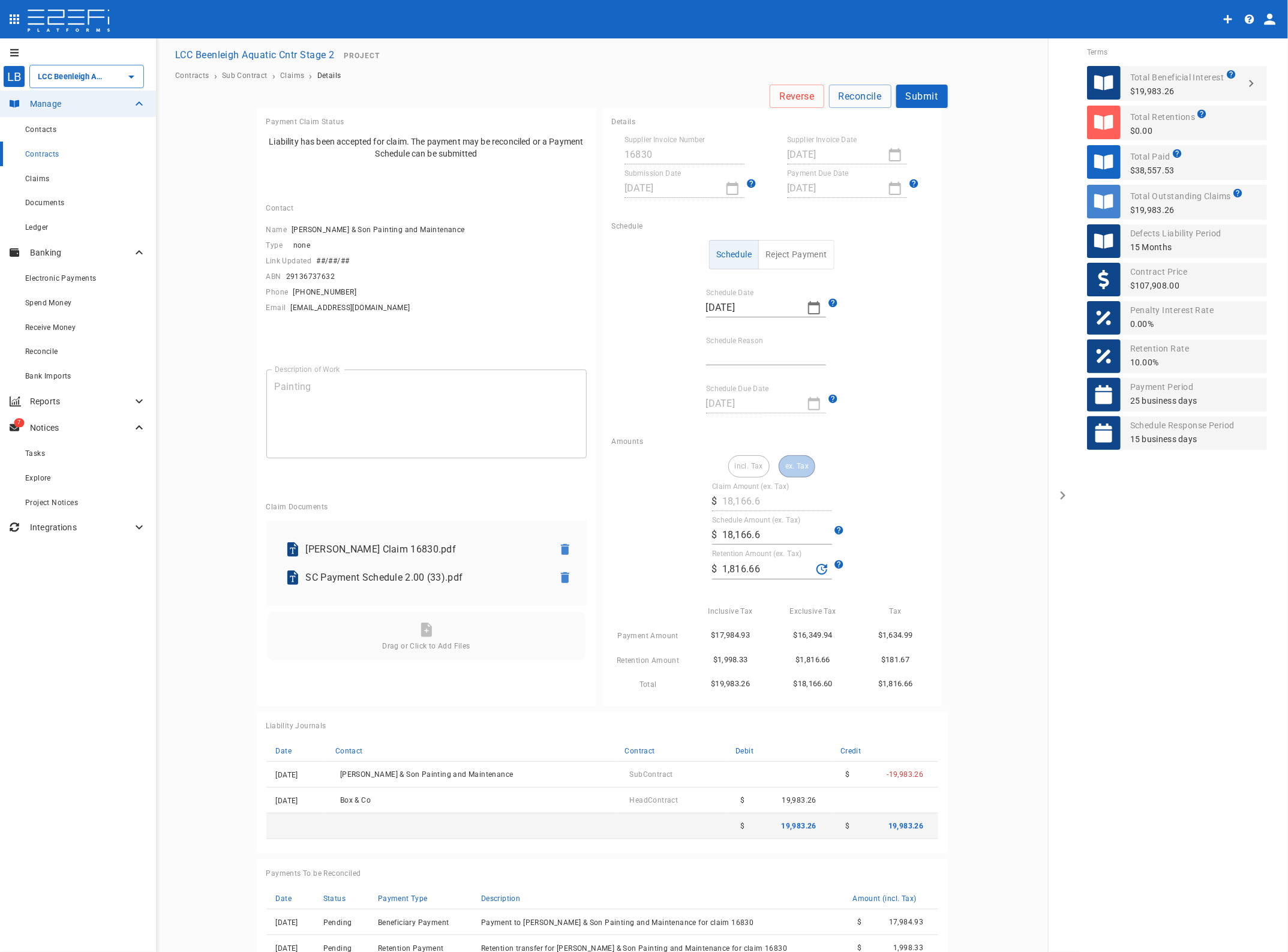
click at [734, 349] on input "Schedule Reason" at bounding box center [766, 356] width 120 height 19
type input "Paid in full"
click at [769, 567] on input "1,816.66" at bounding box center [767, 569] width 90 height 19
drag, startPoint x: 771, startPoint y: 567, endPoint x: 585, endPoint y: 571, distance: 186.0
click at [589, 570] on div "Payment Claim Status Liability has been accepted for claim. The payment may be …" at bounding box center [602, 554] width 691 height 893
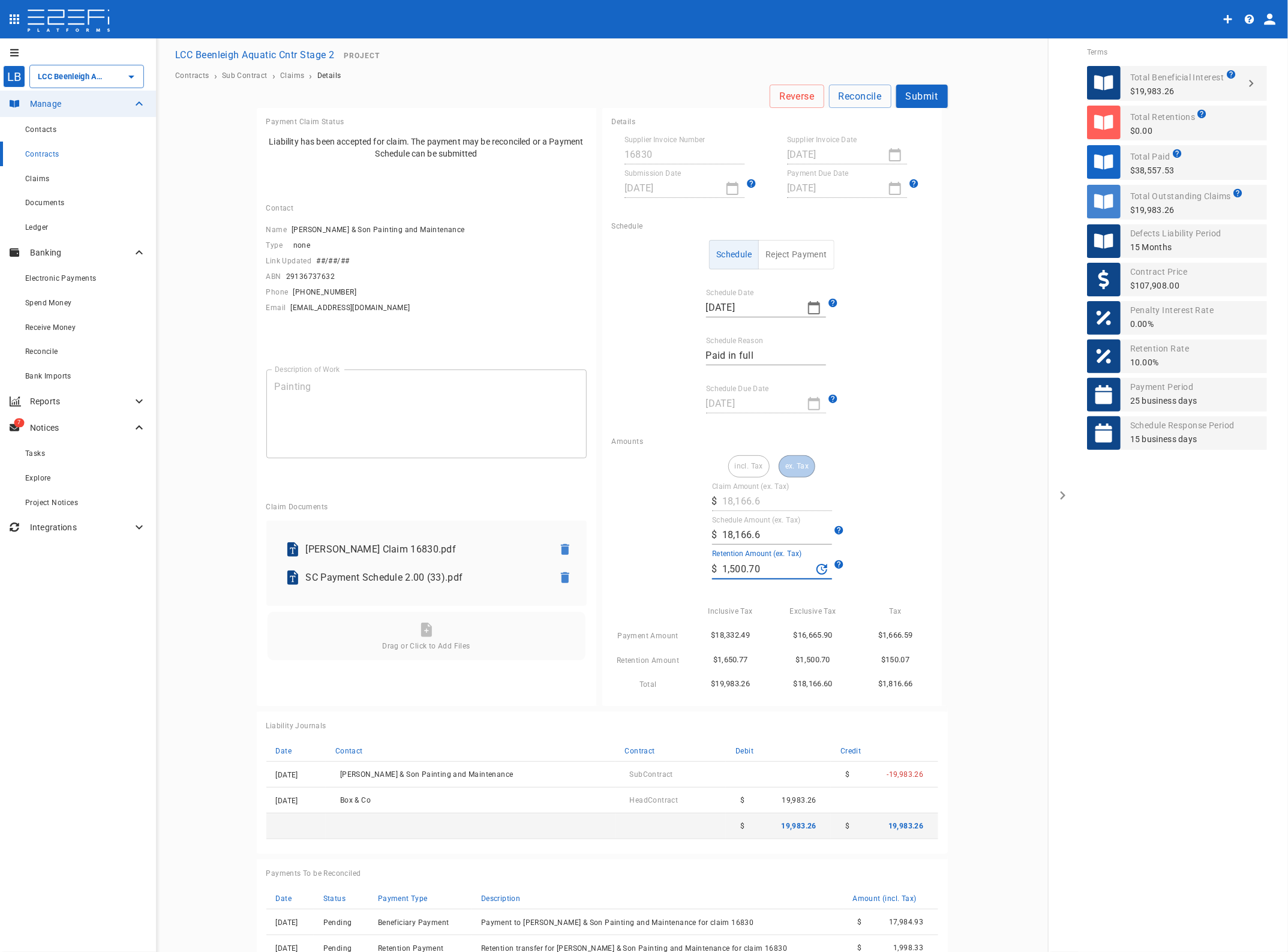
type input "1,500.7"
click at [892, 526] on div "incl. Tax ex. Tax Claim Amount (ex. Tax) ​ $ 18,166.6 Schedule Amount (ex. Tax)…" at bounding box center [772, 574] width 320 height 236
click at [913, 94] on button "Submit" at bounding box center [922, 96] width 52 height 23
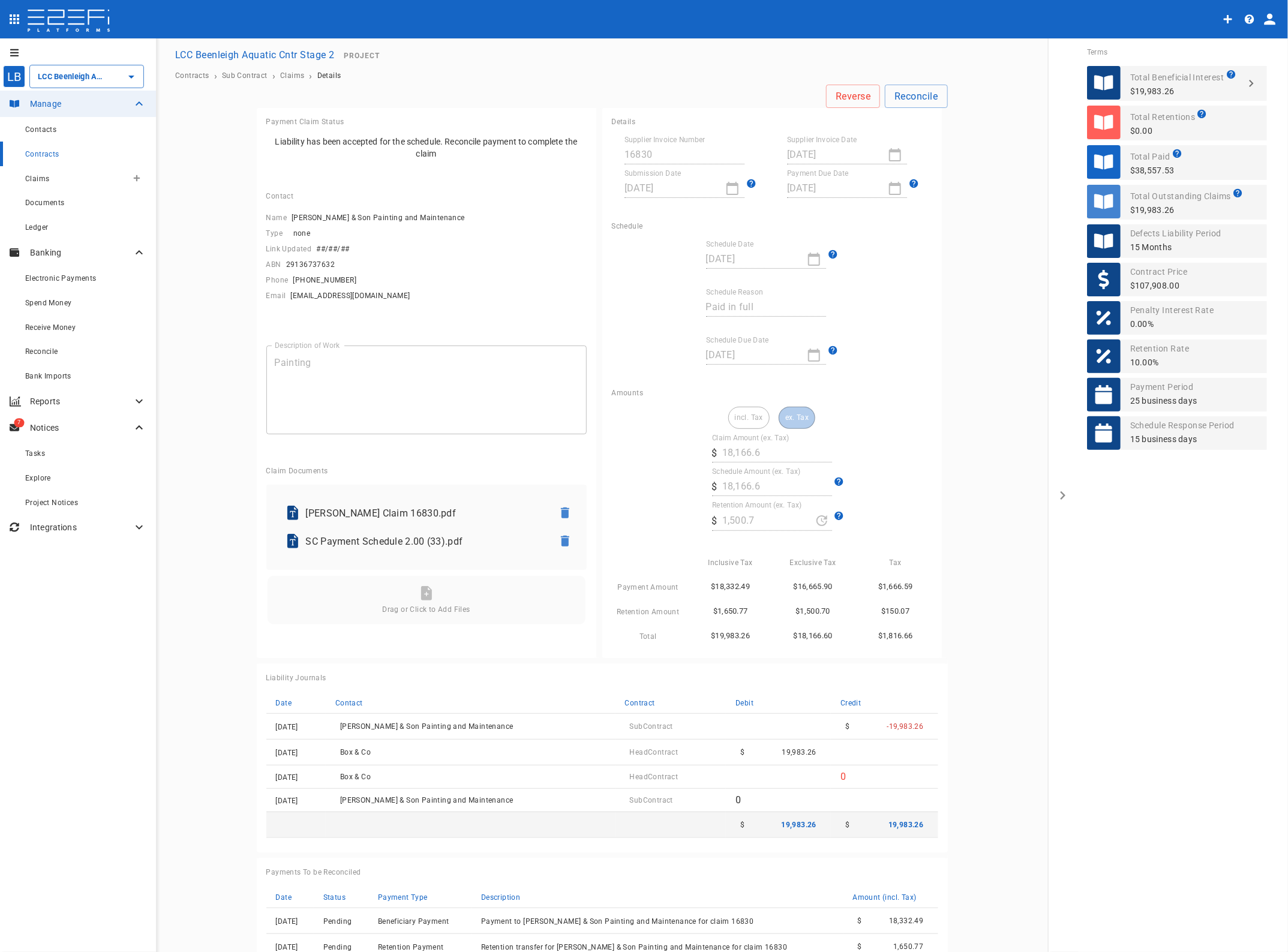
click at [34, 181] on span "Claims" at bounding box center [37, 178] width 24 height 8
